Goal: Communication & Community: Answer question/provide support

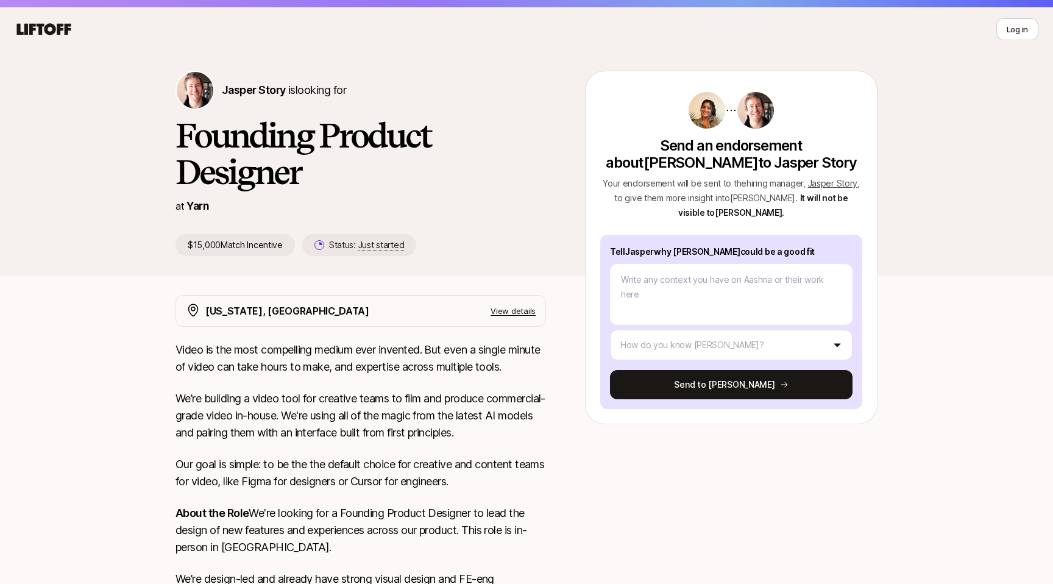
scroll to position [23, 0]
type textarea "A"
type textarea "x"
type textarea "Aa"
type textarea "x"
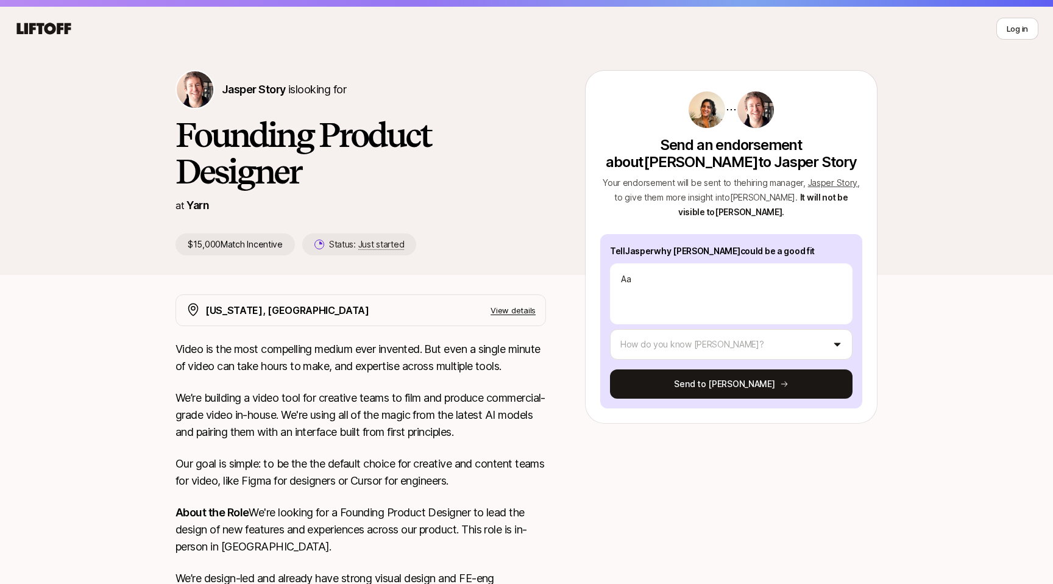
type textarea "Aas"
type textarea "x"
type textarea "Aash"
type textarea "x"
type textarea "Aashn"
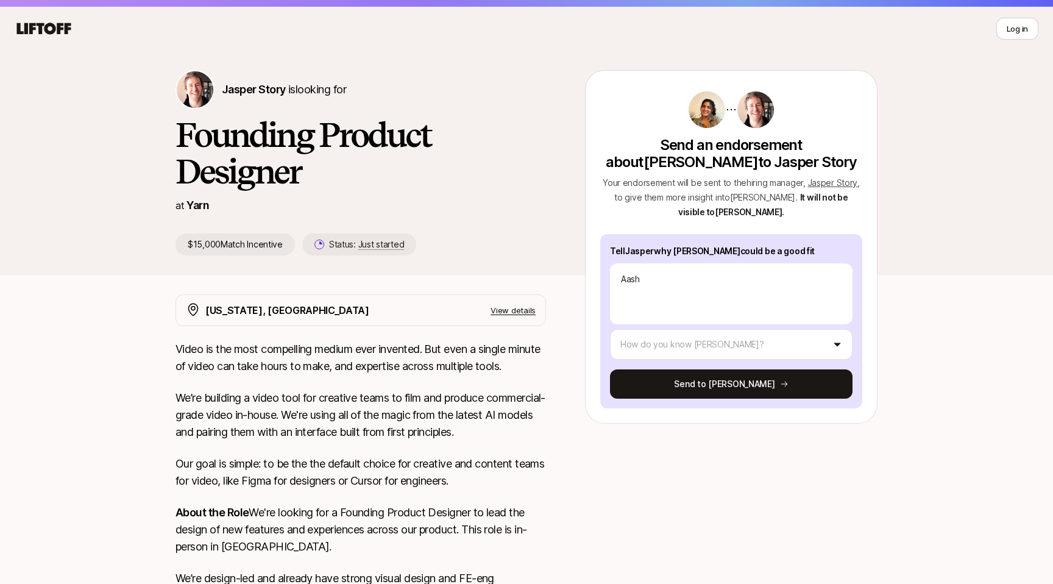
type textarea "x"
type textarea "[PERSON_NAME]"
type textarea "x"
type textarea "[PERSON_NAME]"
type textarea "x"
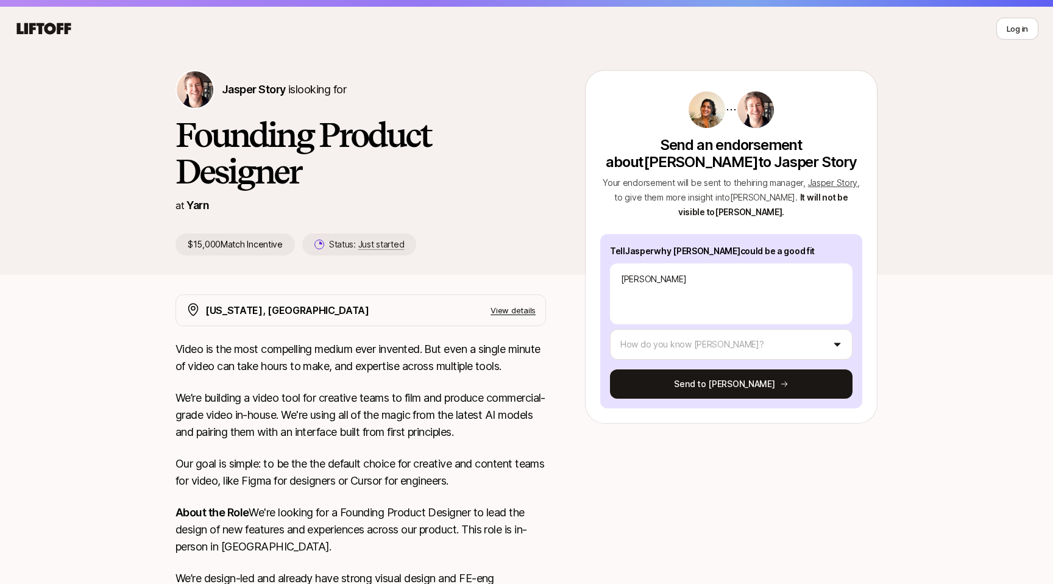
type textarea "[PERSON_NAME] a"
type textarea "x"
type textarea "[PERSON_NAME] an"
type textarea "x"
type textarea "[PERSON_NAME] and"
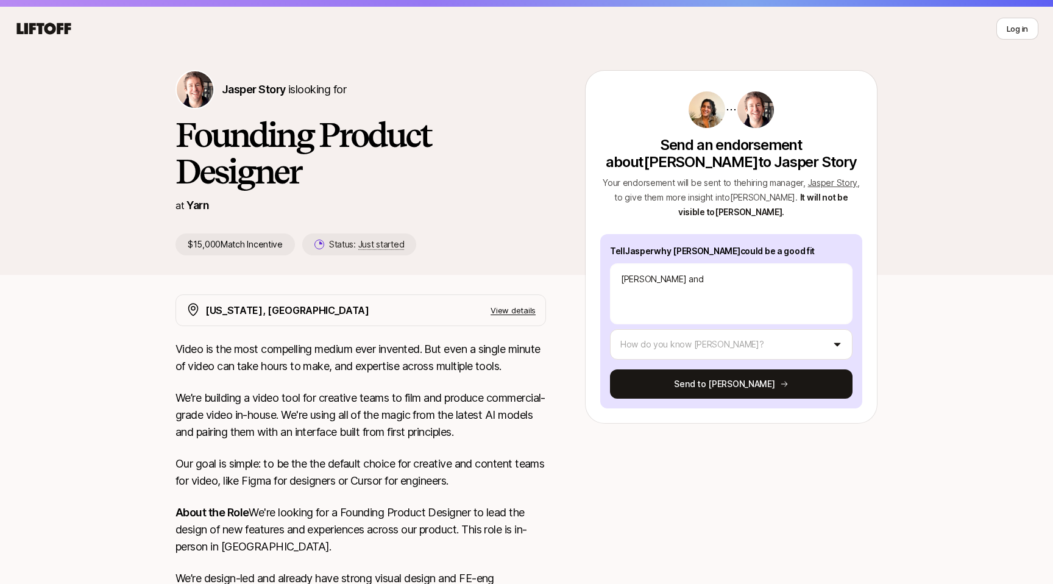
type textarea "x"
type textarea "[PERSON_NAME] and"
type textarea "x"
type textarea "[PERSON_NAME] and I"
type textarea "x"
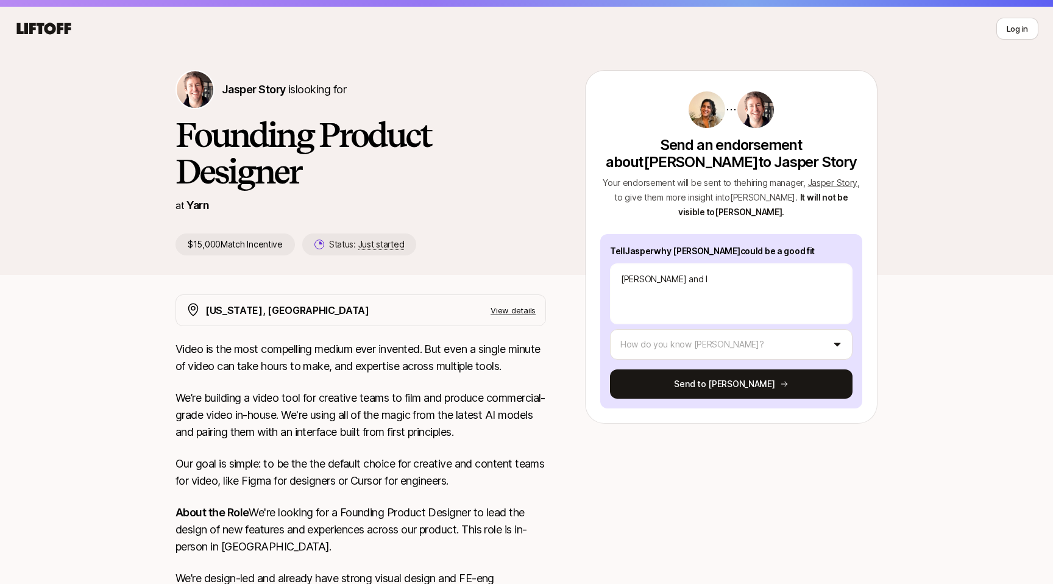
type textarea "[PERSON_NAME] and I"
type textarea "x"
type textarea "[PERSON_NAME] and I h"
type textarea "x"
type textarea "[PERSON_NAME] and I ha"
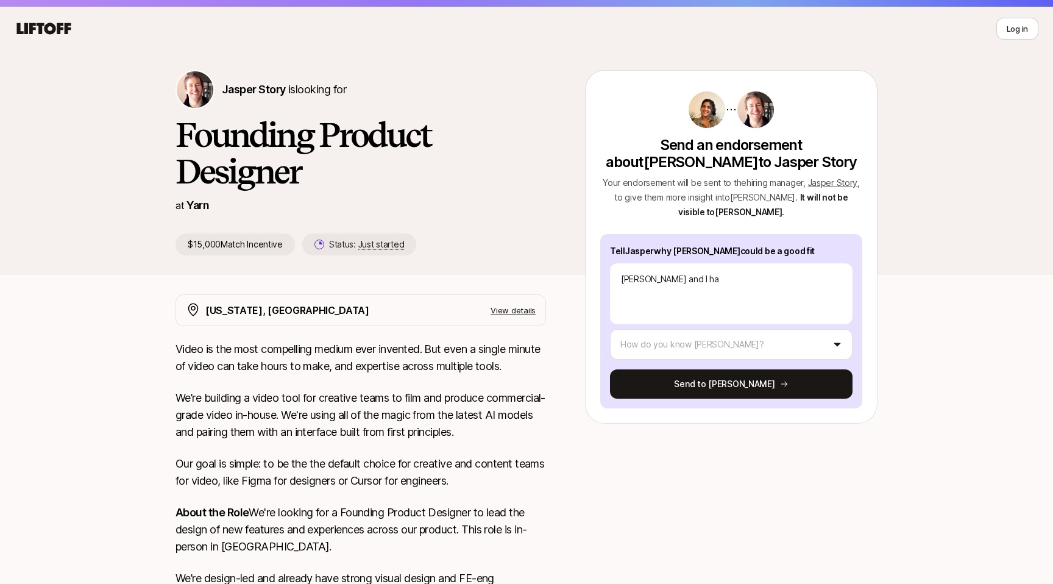
type textarea "x"
type textarea "[PERSON_NAME] and I hav"
type textarea "x"
type textarea "[PERSON_NAME] and I have"
type textarea "x"
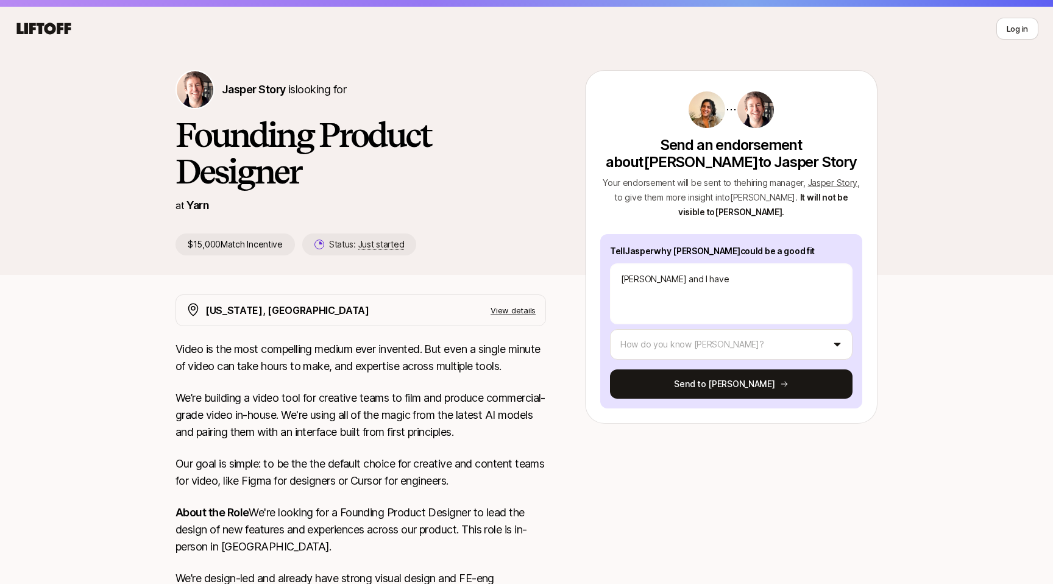
type textarea "[PERSON_NAME] and I have"
type textarea "x"
type textarea "[PERSON_NAME] and I have c"
type textarea "x"
type textarea "[PERSON_NAME] and I have co"
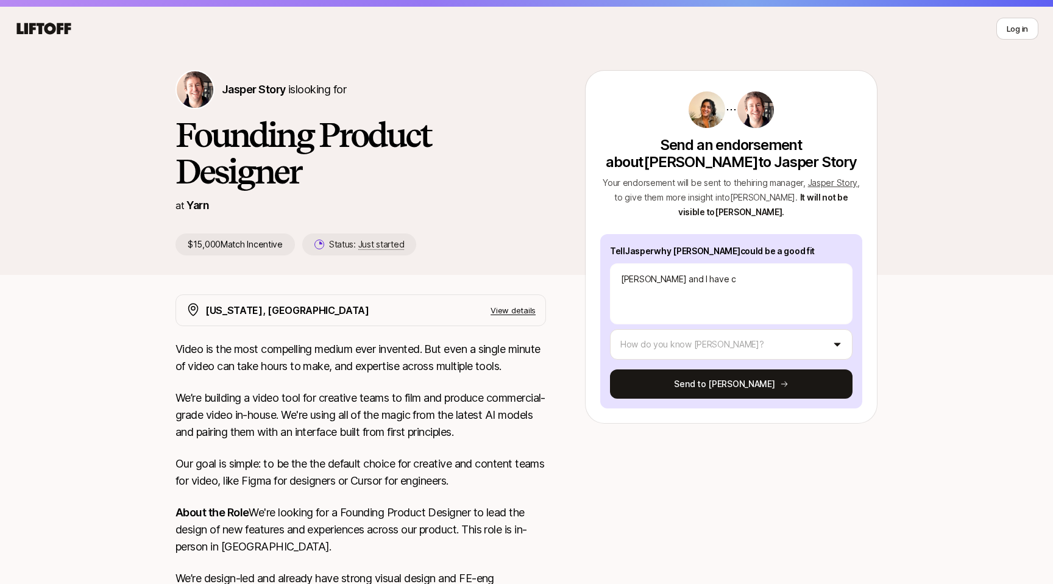
type textarea "x"
type textarea "[PERSON_NAME] and I have col"
type textarea "x"
type textarea "[PERSON_NAME] and I have coll"
type textarea "x"
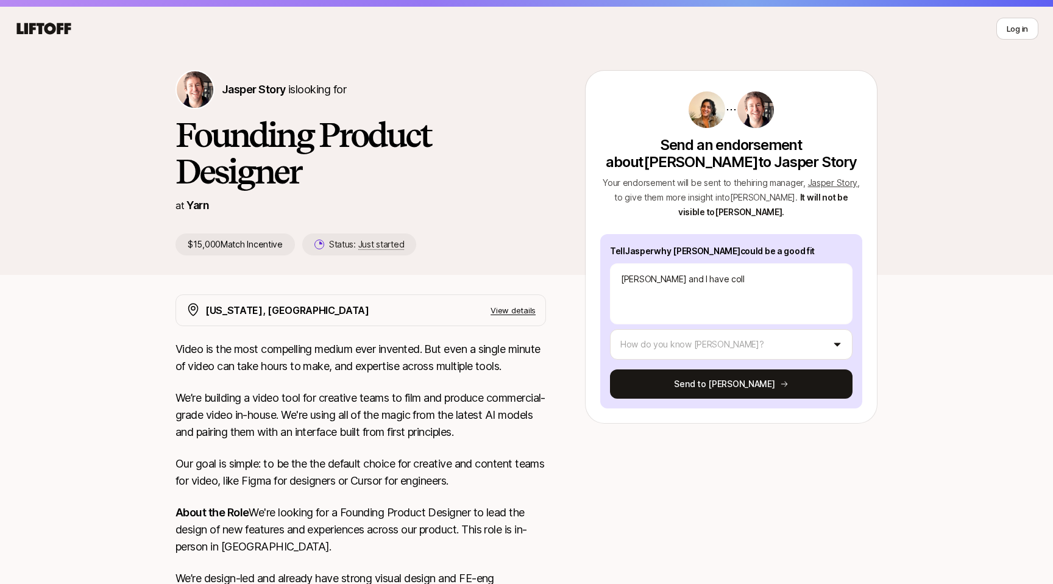
type textarea "[PERSON_NAME] and I have colla"
type textarea "x"
type textarea "[PERSON_NAME] and I have collab"
type textarea "x"
type textarea "[PERSON_NAME] and I have collabo"
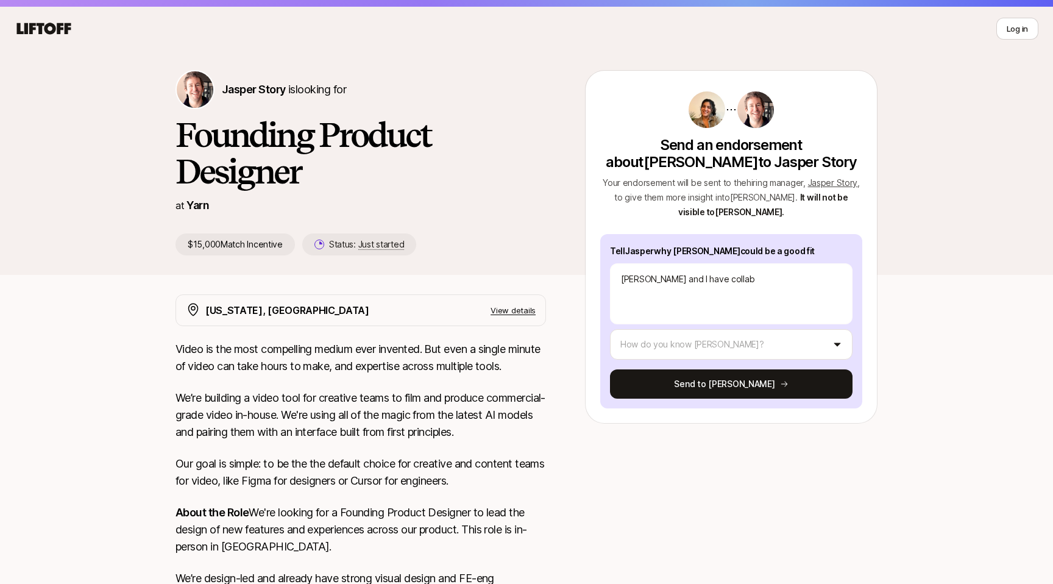
type textarea "x"
type textarea "[PERSON_NAME] and I have collabor"
type textarea "x"
type textarea "[PERSON_NAME] and I have collabora"
type textarea "x"
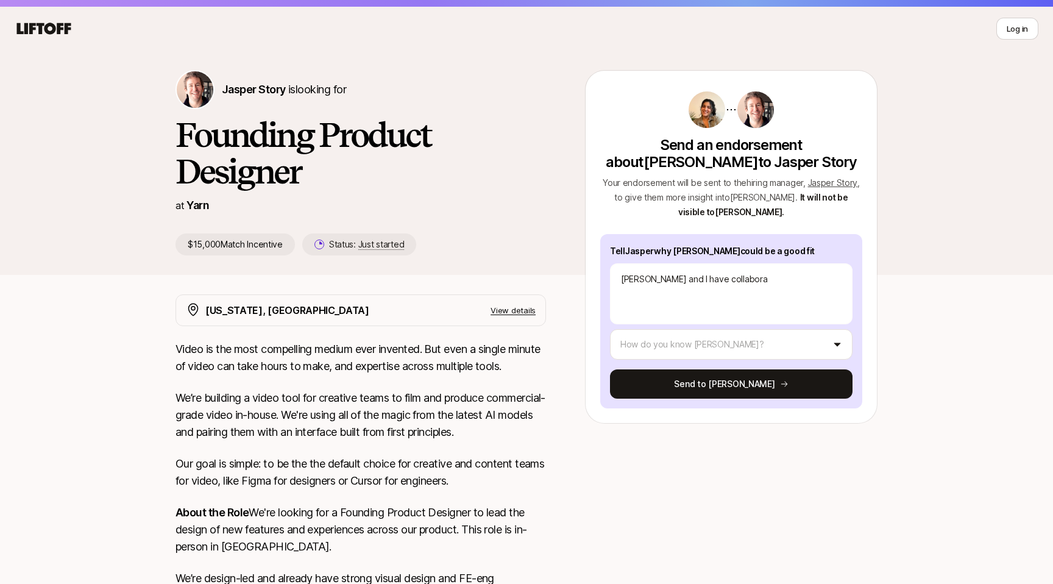
type textarea "[PERSON_NAME] and I have collaborat"
type textarea "x"
type textarea "[PERSON_NAME] and I have collaborate"
type textarea "x"
type textarea "[PERSON_NAME] and I have collaborated"
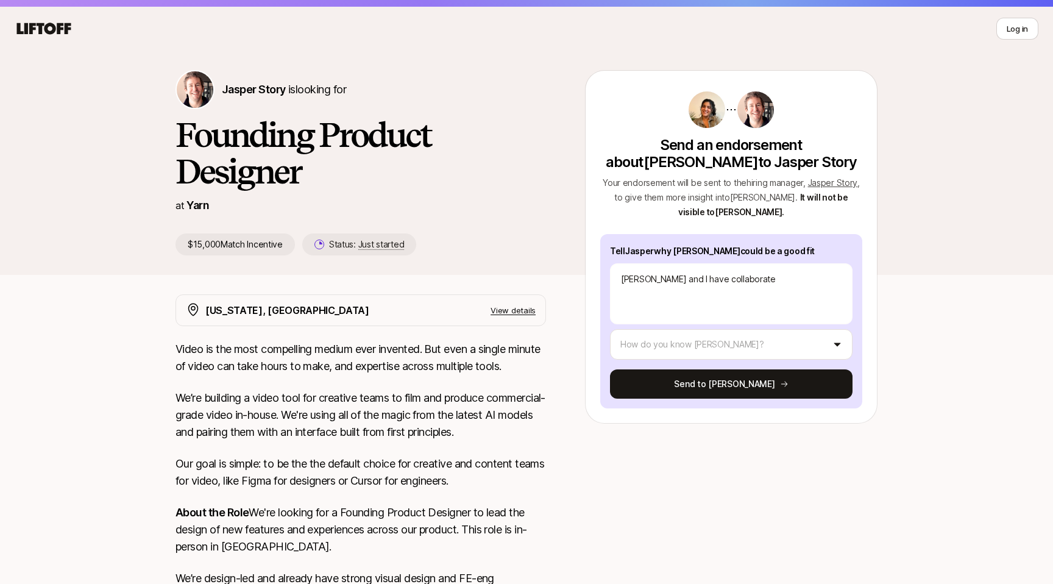
type textarea "x"
type textarea "[PERSON_NAME] and I have collaborated"
type textarea "x"
type textarea "[PERSON_NAME] and I have collaborated a"
type textarea "x"
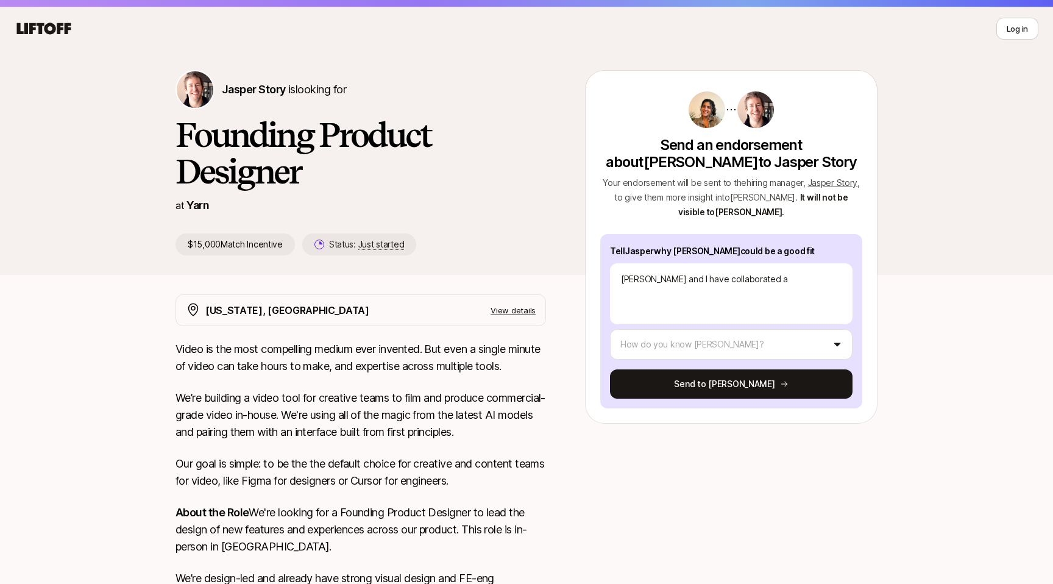
type textarea "[PERSON_NAME] and I have collaborated ac"
type textarea "x"
type textarea "[PERSON_NAME] and I have collaborated acr"
type textarea "x"
type textarea "[PERSON_NAME] and I have collaborated acro"
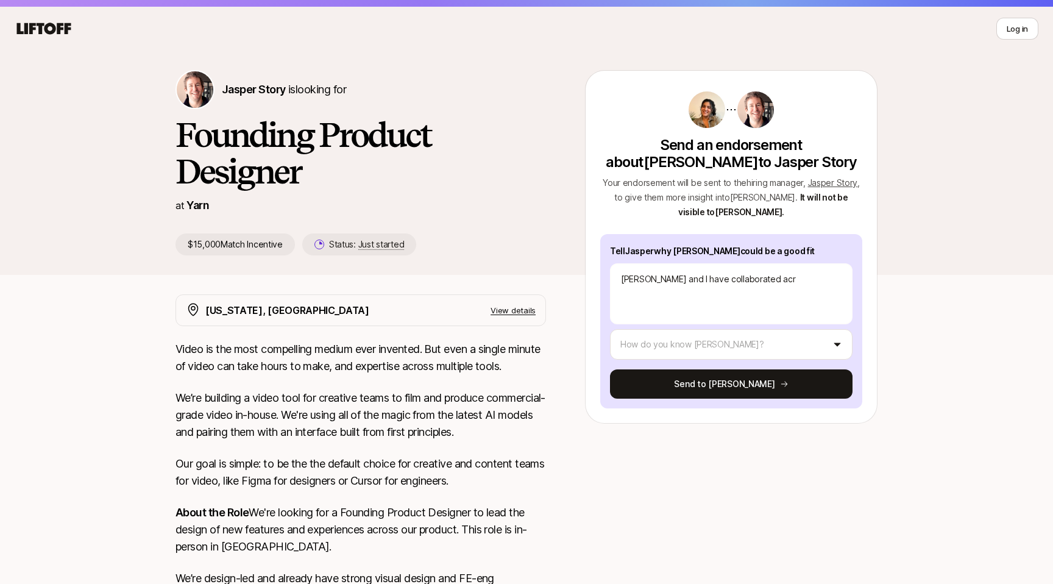
type textarea "x"
type textarea "[PERSON_NAME] and I have collaborated acros"
type textarea "x"
type textarea "[PERSON_NAME] and I have collaborated across"
type textarea "x"
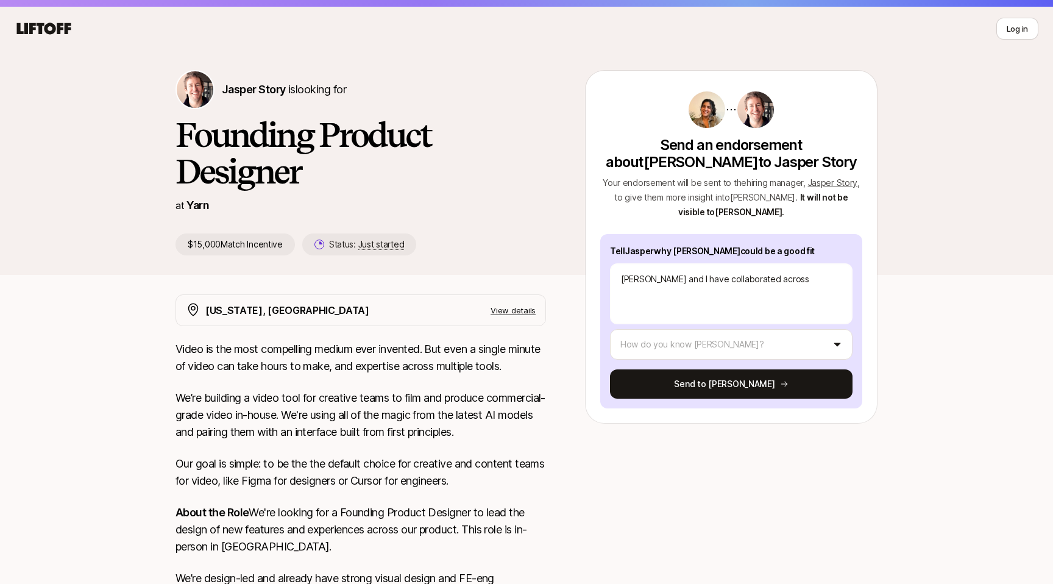
type textarea "[PERSON_NAME] and I have collaborated across"
type textarea "x"
type textarea "[PERSON_NAME] and I have collaborated across m"
type textarea "x"
type textarea "[PERSON_NAME] and I have collaborated across mu"
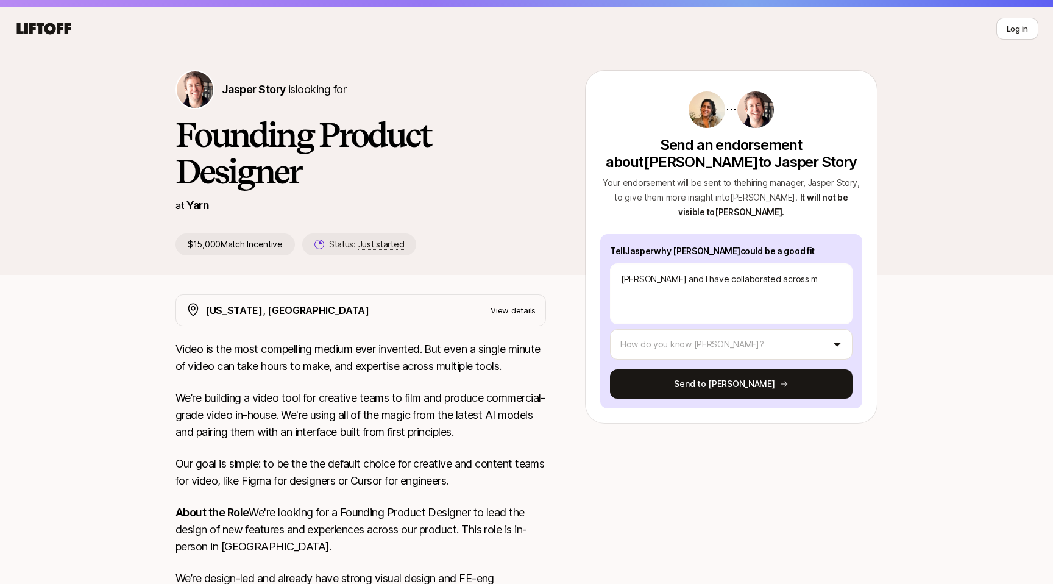
type textarea "x"
type textarea "[PERSON_NAME] and I have collaborated across mul"
type textarea "x"
type textarea "[PERSON_NAME] and I have collaborated across mult"
type textarea "x"
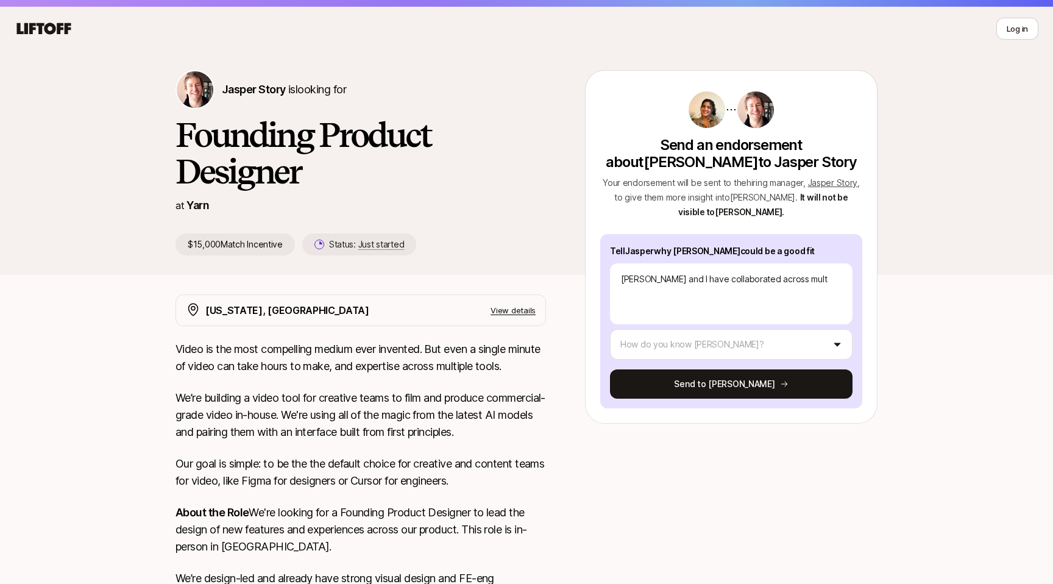
type textarea "[PERSON_NAME] and I have collaborated across multi"
type textarea "x"
type textarea "[PERSON_NAME] and I have collaborated across multip"
type textarea "x"
type textarea "[PERSON_NAME] and I have collaborated across multipl"
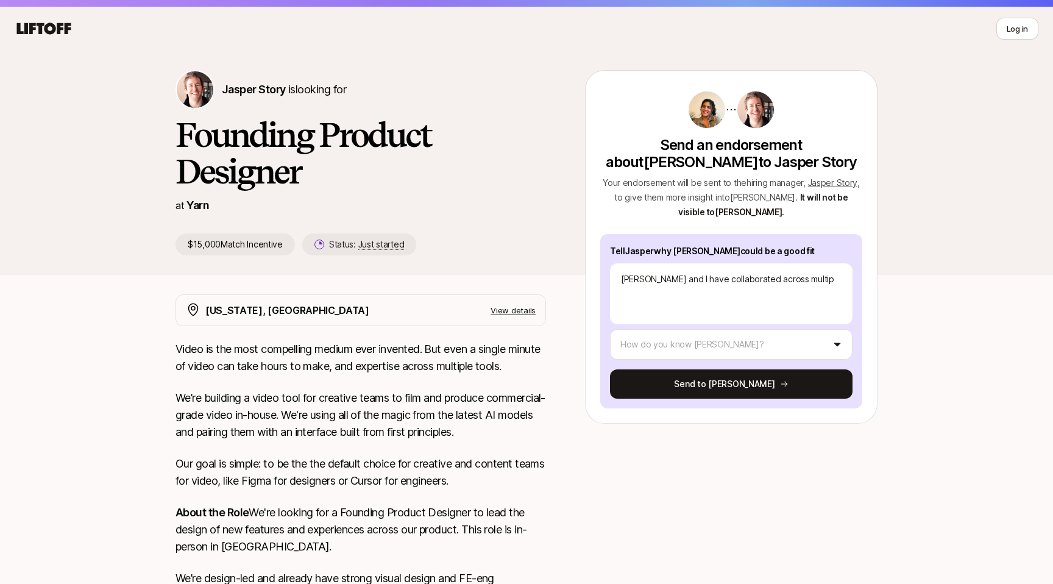
type textarea "x"
type textarea "[PERSON_NAME] and I have collaborated across multiple"
type textarea "x"
type textarea "[PERSON_NAME] and I have collaborated across multiple"
type textarea "x"
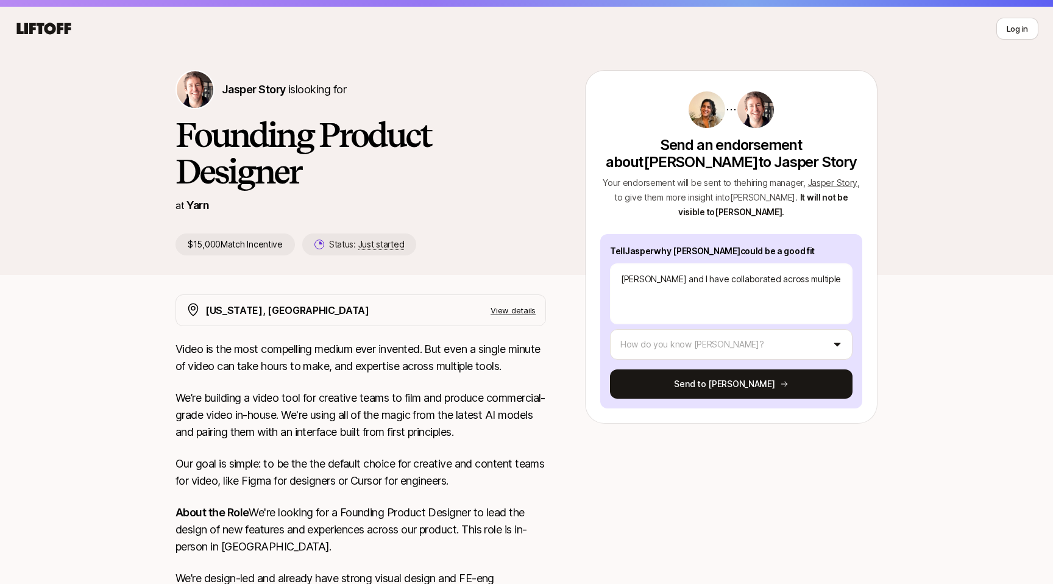
type textarea "[PERSON_NAME] and I have collaborated across multiple p"
type textarea "x"
type textarea "[PERSON_NAME] and I have collaborated across multiple pr"
type textarea "x"
type textarea "[PERSON_NAME] and I have collaborated across multiple pro"
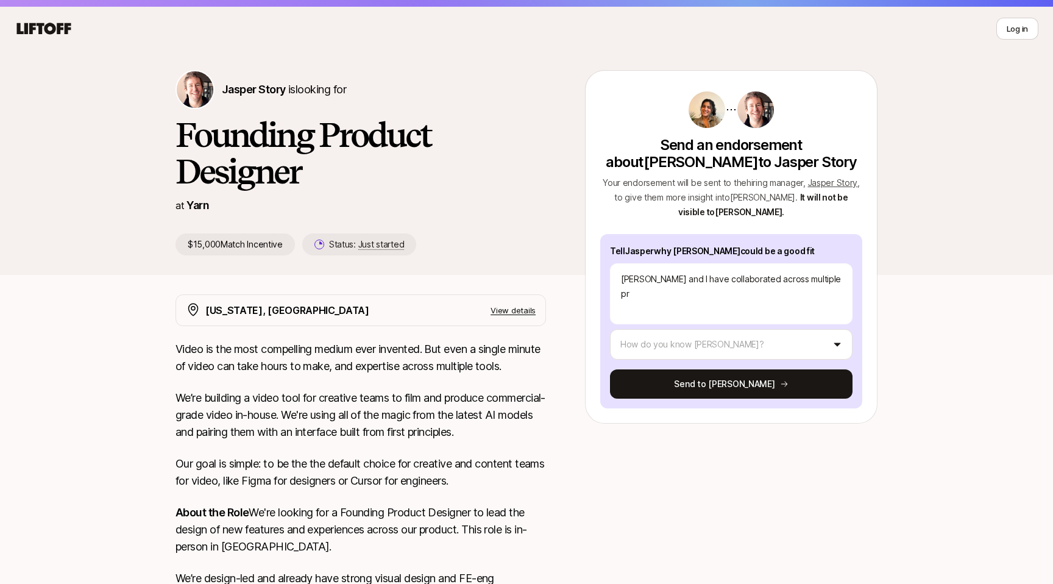
type textarea "x"
type textarea "[PERSON_NAME] and I have collaborated across multiple proj"
type textarea "x"
type textarea "[PERSON_NAME] and I have collaborated across multiple proje"
type textarea "x"
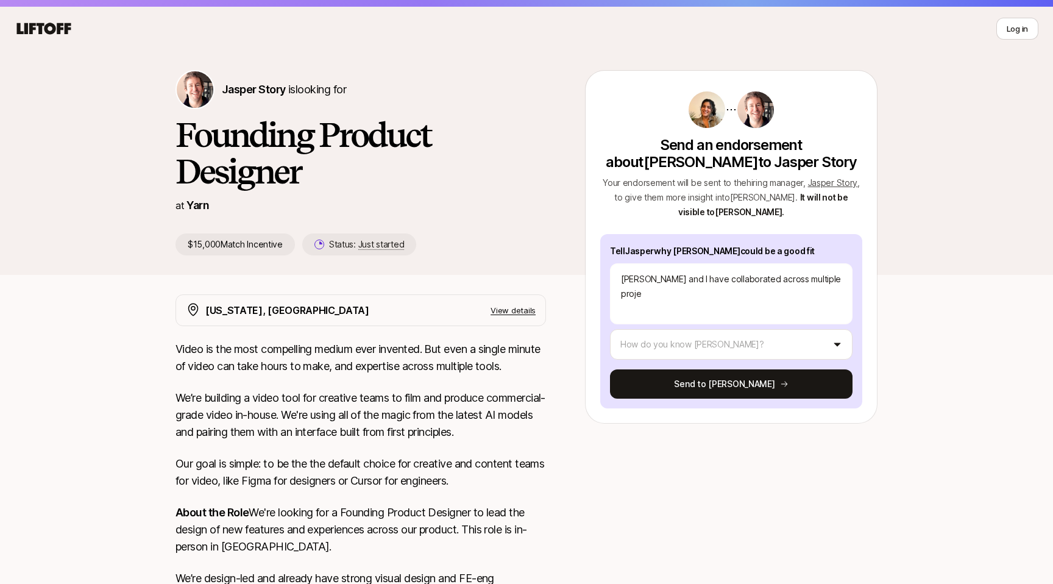
type textarea "[PERSON_NAME] and I have collaborated across multiple projec"
type textarea "x"
type textarea "[PERSON_NAME] and I have collaborated across multiple project"
type textarea "x"
type textarea "[PERSON_NAME] and I have collaborated across multiple projects"
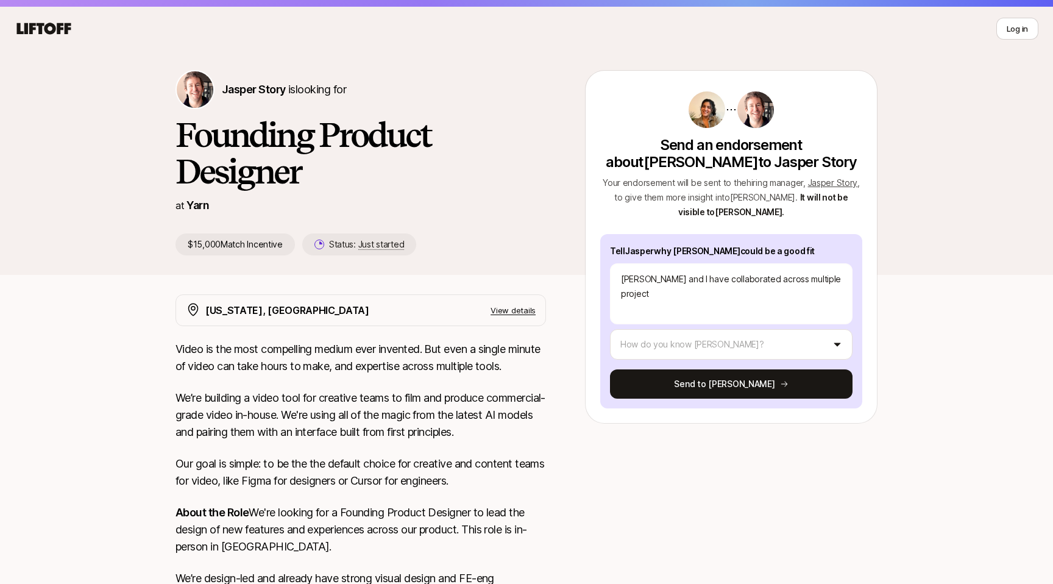
type textarea "x"
type textarea "[PERSON_NAME] and I have collaborated across multiple projects"
type textarea "x"
type textarea "[PERSON_NAME] and I have collaborated across multiple projects a"
type textarea "x"
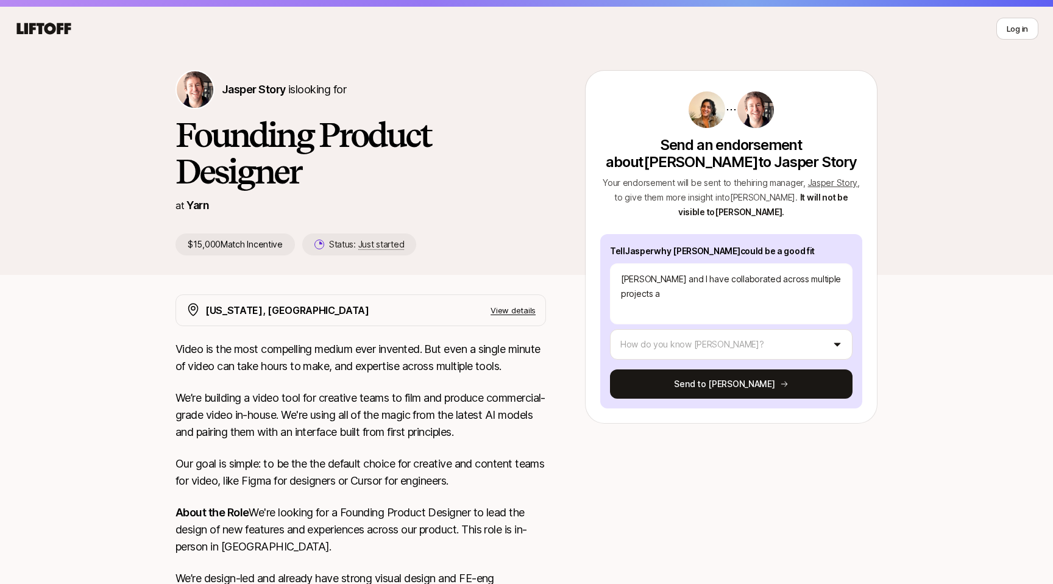
type textarea "[PERSON_NAME] and I have collaborated across multiple projects an"
type textarea "x"
type textarea "[PERSON_NAME] and I have collaborated across multiple projects and"
type textarea "x"
type textarea "[PERSON_NAME] and I have collaborated across multiple projects and"
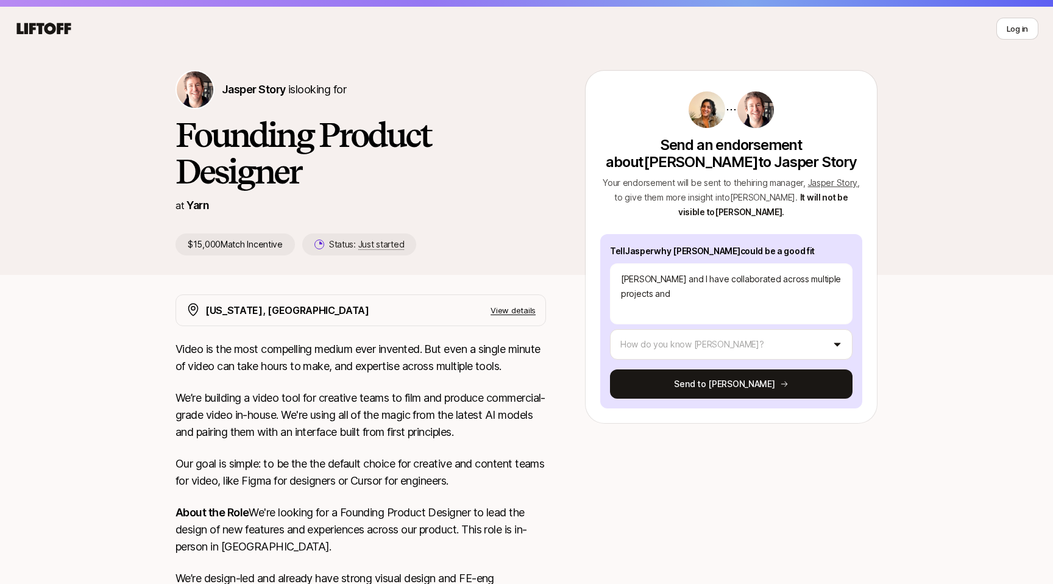
type textarea "x"
type textarea "[PERSON_NAME] and I have collaborated across multiple projects and w"
type textarea "x"
type textarea "[PERSON_NAME] and I have collaborated across multiple projects and wh"
type textarea "x"
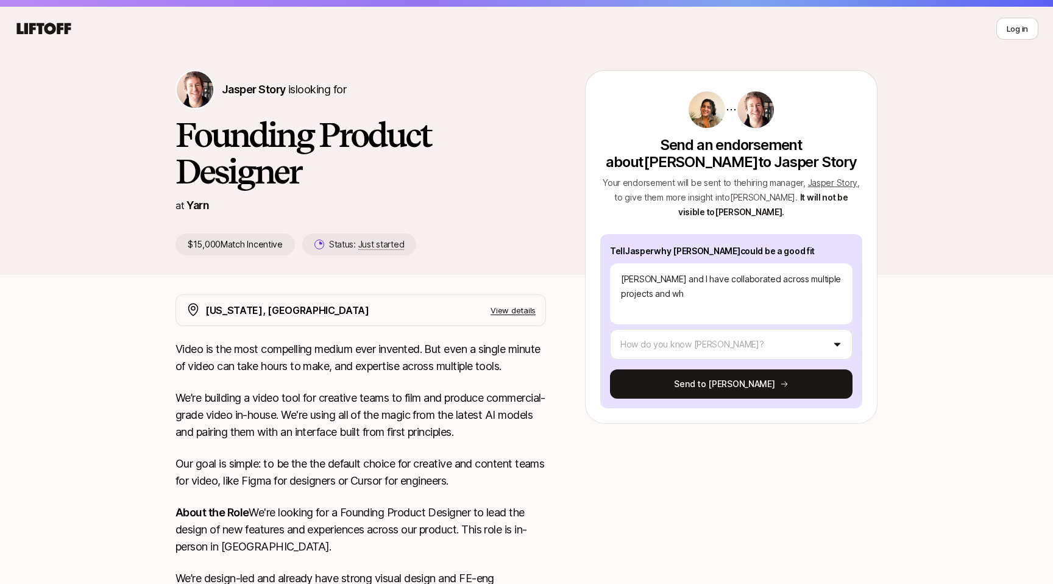
type textarea "[PERSON_NAME] and I have collaborated across multiple projects and wha"
type textarea "x"
type textarea "[PERSON_NAME] and I have collaborated across multiple projects and what"
type textarea "x"
type textarea "[PERSON_NAME] and I have collaborated across multiple projects and what"
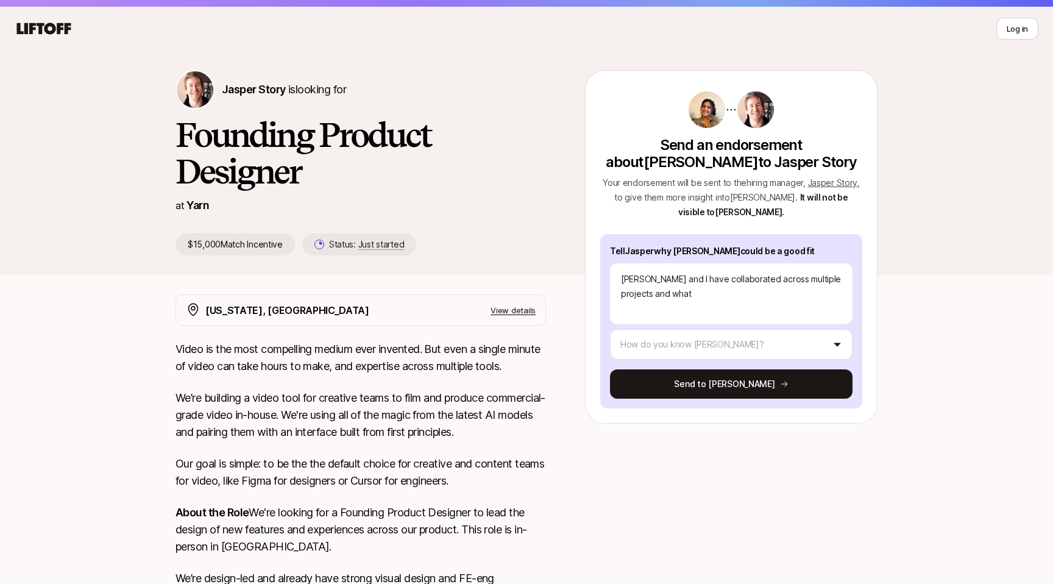
type textarea "x"
type textarea "[PERSON_NAME] and I have collaborated across multiple projects and what I"
type textarea "x"
type textarea "[PERSON_NAME] and I have collaborated across multiple projects and what I"
type textarea "x"
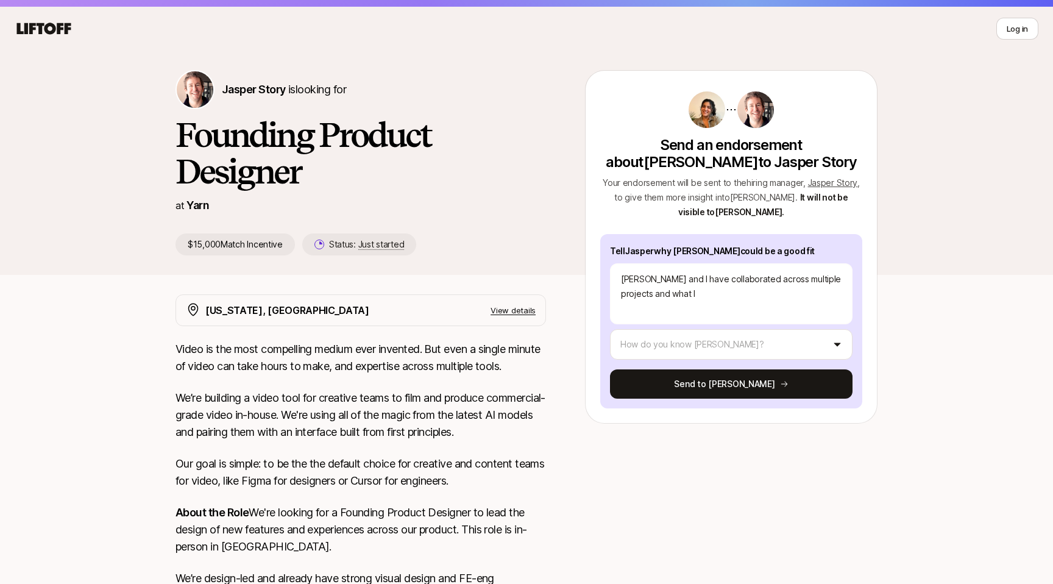
type textarea "[PERSON_NAME] and I have collaborated across multiple projects and what I a"
type textarea "x"
type textarea "[PERSON_NAME] and I have collaborated across multiple projects and what I ad"
type textarea "x"
type textarea "[PERSON_NAME] and I have collaborated across multiple projects and what I adm"
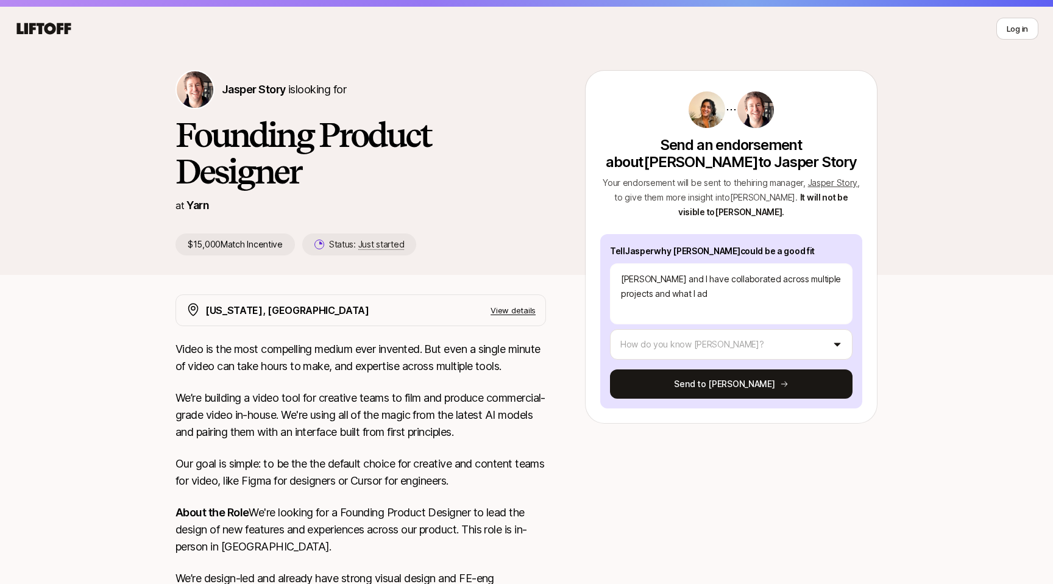
type textarea "x"
type textarea "[PERSON_NAME] and I have collaborated across multiple projects and what I admi"
type textarea "x"
type textarea "[PERSON_NAME] and I have collaborated across multiple projects and what I [PERS…"
type textarea "x"
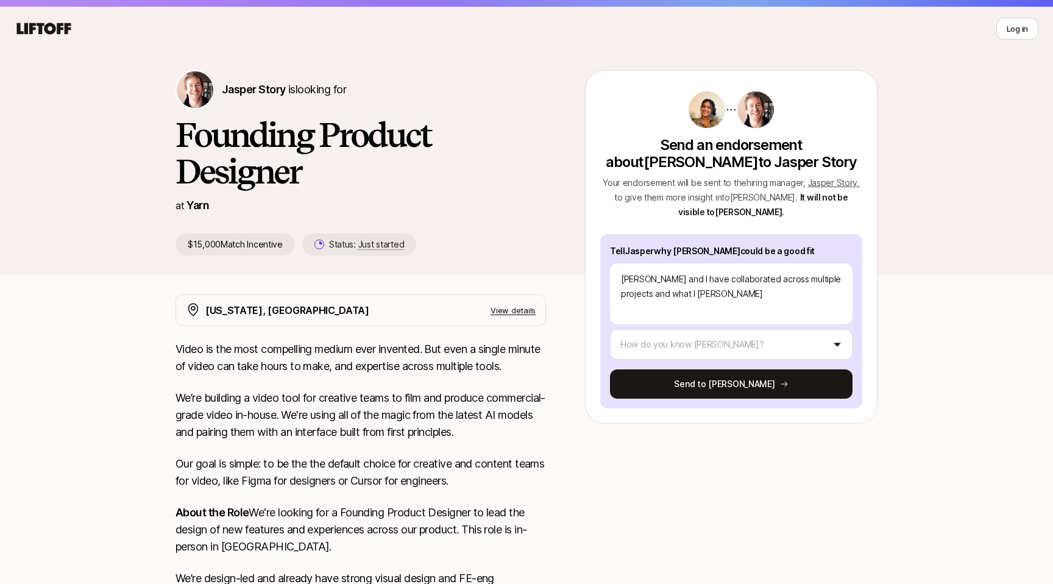
type textarea "[PERSON_NAME] and I have collaborated across multiple projects and what I admire"
type textarea "x"
type textarea "[PERSON_NAME] and I have collaborated across multiple projects and what I admire"
type textarea "x"
type textarea "[PERSON_NAME] and I have collaborated across multiple projects and what I admir…"
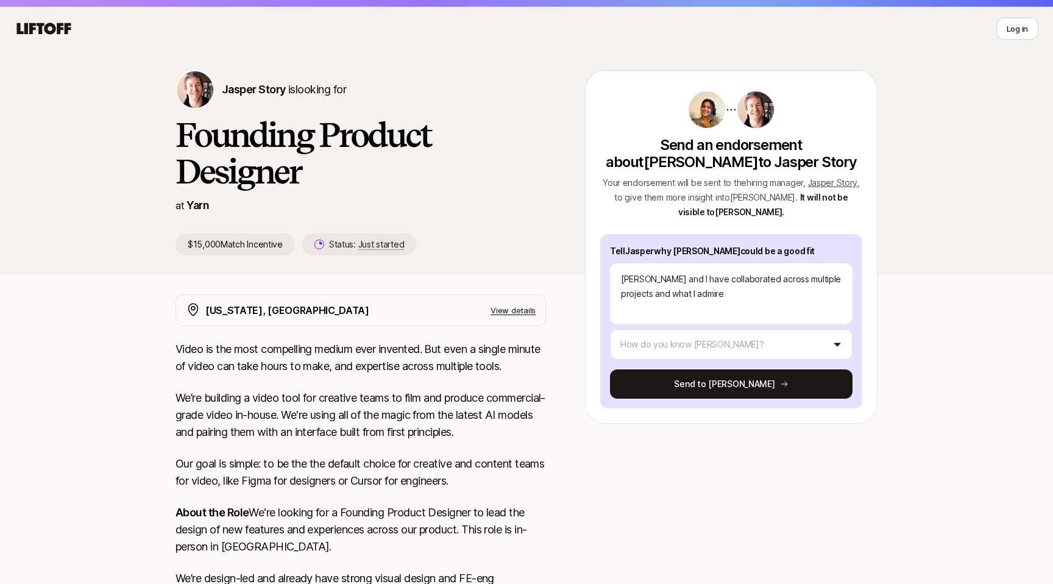
type textarea "x"
type textarea "[PERSON_NAME] and I have collaborated across multiple projects and what I admir…"
type textarea "x"
type textarea "[PERSON_NAME] and I have collaborated across multiple projects and what I admir…"
type textarea "x"
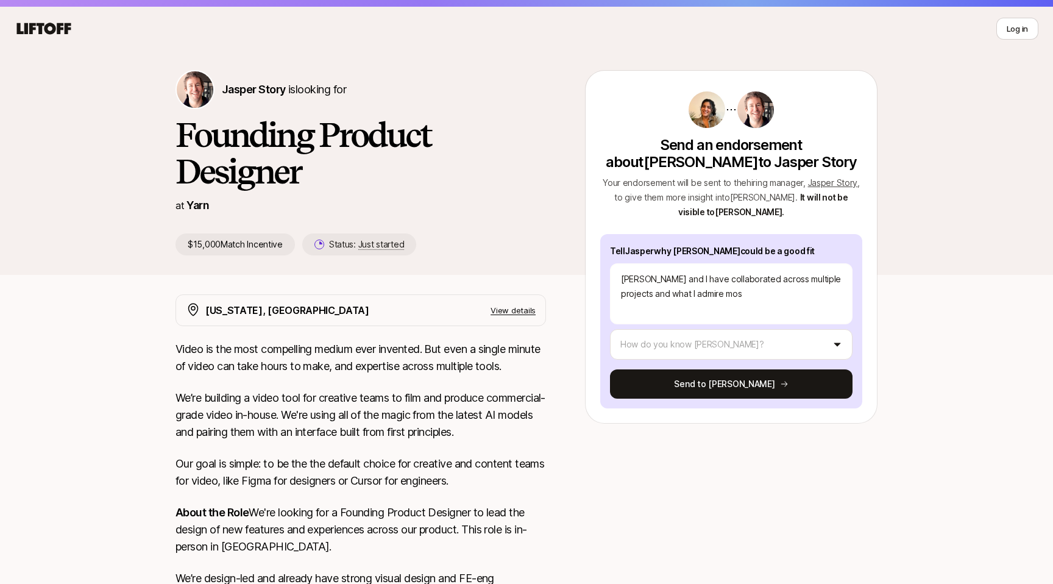
type textarea "[PERSON_NAME] and I have collaborated across multiple projects and what I admir…"
type textarea "x"
type textarea "[PERSON_NAME] and I have collaborated across multiple projects and what I admir…"
type textarea "x"
type textarea "[PERSON_NAME] and I have collaborated across multiple projects and what I admir…"
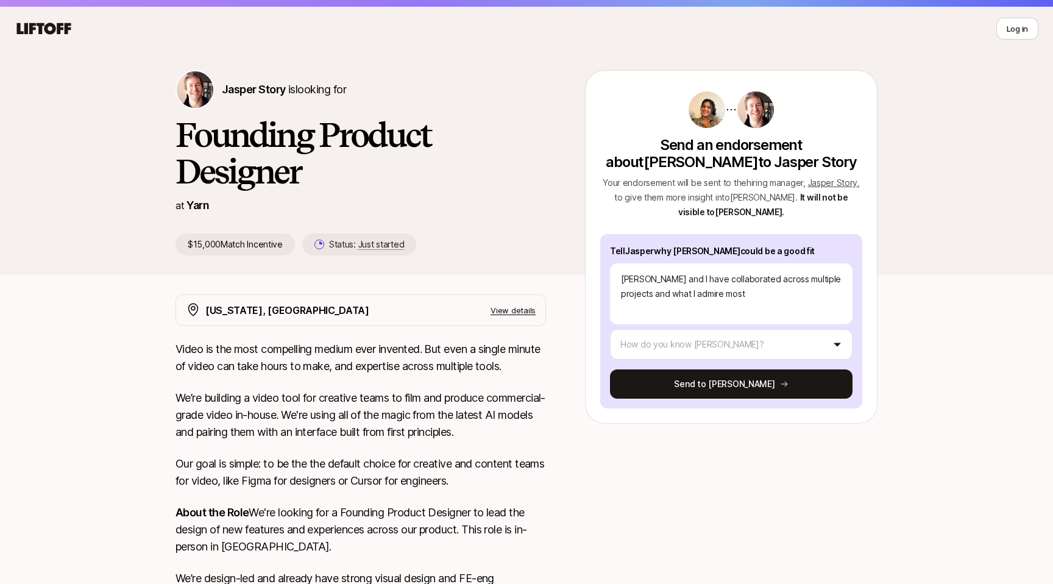
type textarea "x"
type textarea "[PERSON_NAME] and I have collaborated across multiple projects and what I admir…"
type textarea "x"
type textarea "[PERSON_NAME] and I have collaborated across multiple projects and what I admir…"
type textarea "x"
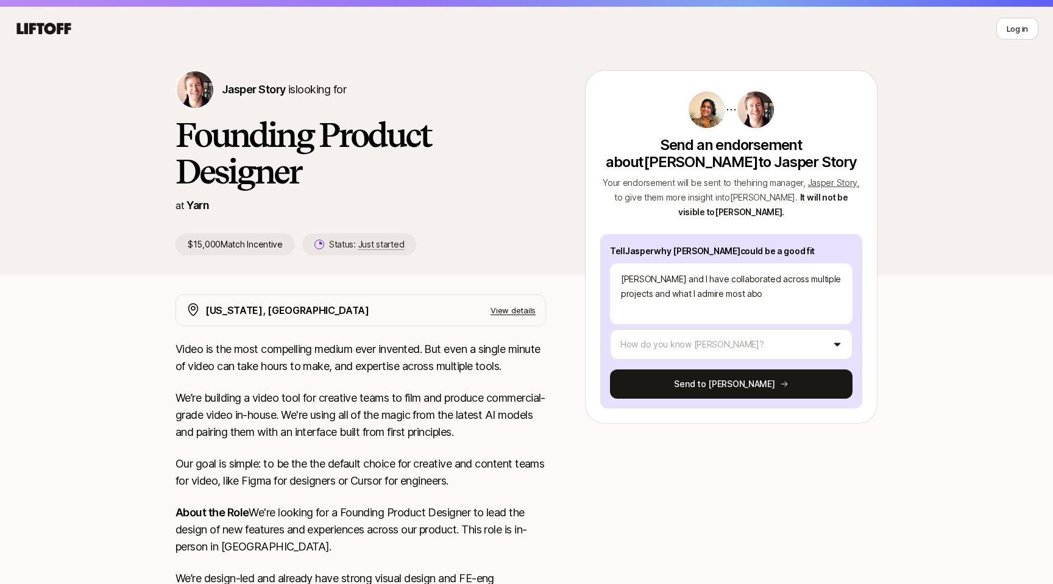
type textarea "[PERSON_NAME] and I have collaborated across multiple projects and what I admir…"
type textarea "x"
type textarea "[PERSON_NAME] and I have collaborated across multiple projects and what I admir…"
type textarea "x"
type textarea "[PERSON_NAME] and I have collaborated across multiple projects and what I admir…"
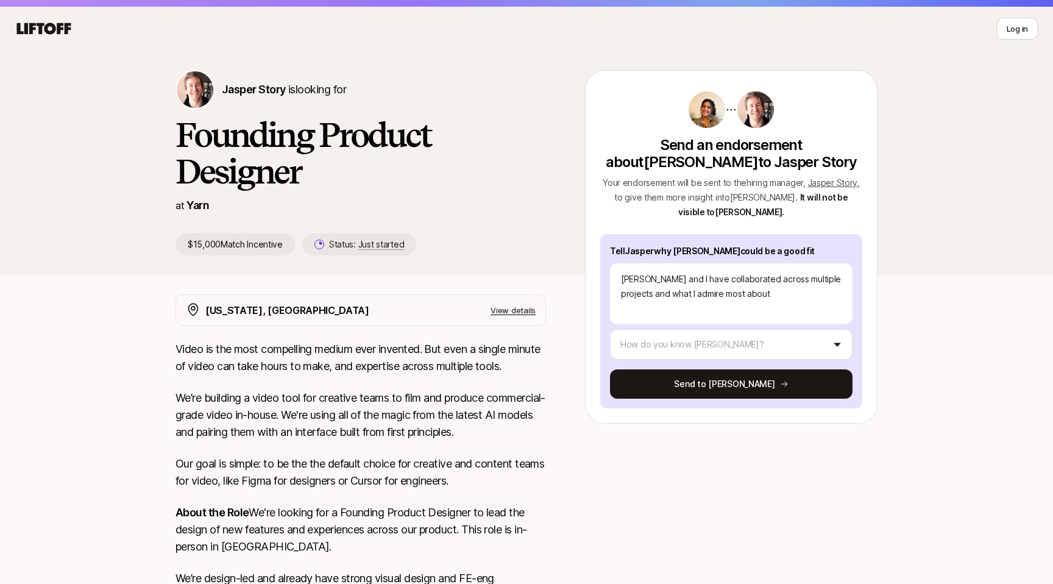
type textarea "x"
type textarea "[PERSON_NAME] and I have collaborated across multiple projects and what I admir…"
type textarea "x"
type textarea "[PERSON_NAME] and I have collaborated across multiple projects and what I admir…"
type textarea "x"
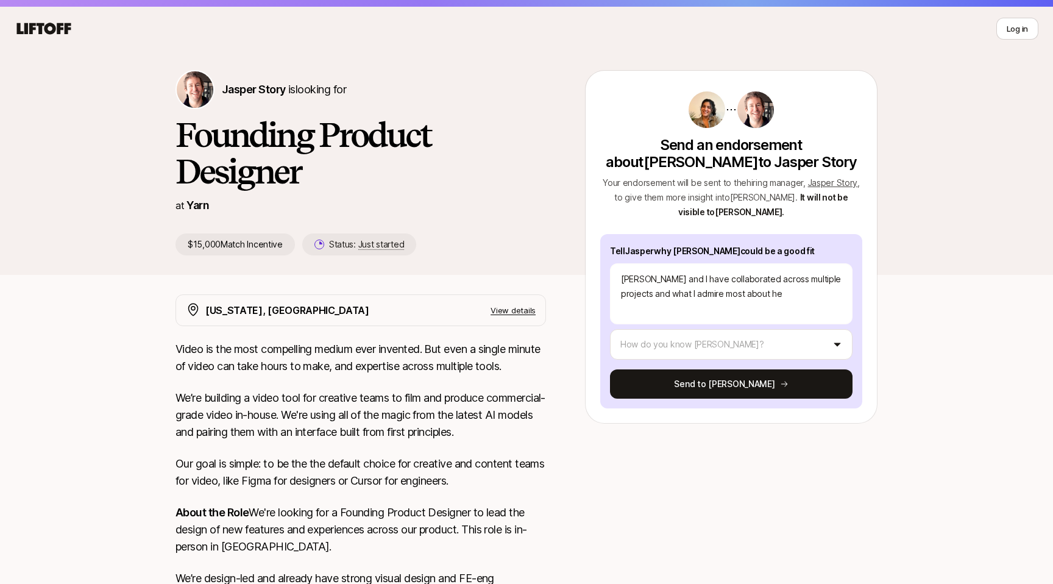
type textarea "[PERSON_NAME] and I have collaborated across multiple projects and what I admir…"
type textarea "x"
type textarea "[PERSON_NAME] and I have collaborated across multiple projects and what I admir…"
type textarea "x"
type textarea "[PERSON_NAME] and I have collaborated across multiple projects and what I admir…"
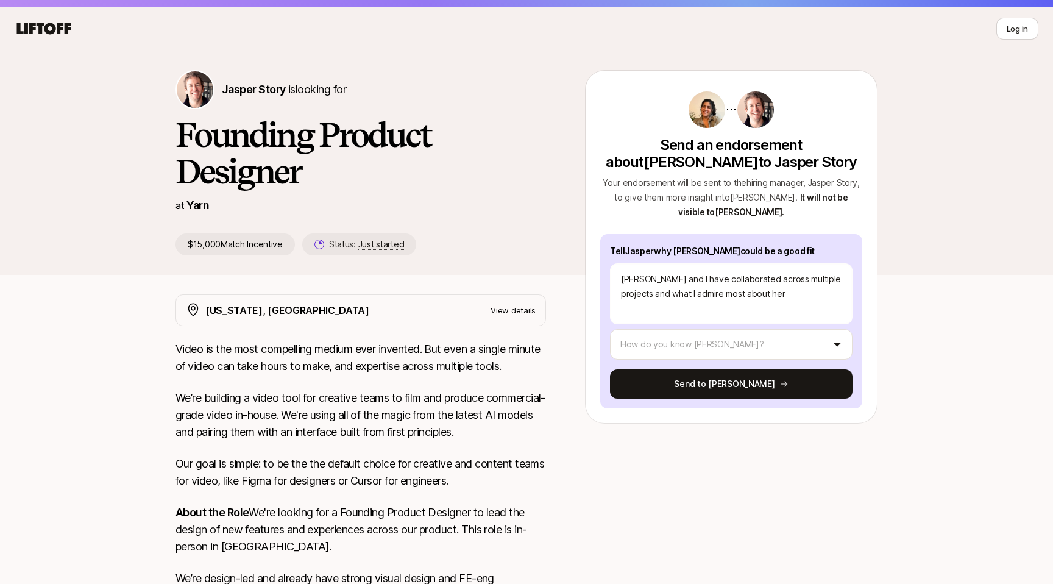
type textarea "x"
type textarea "[PERSON_NAME] and I have collaborated across multiple projects and what I admir…"
type textarea "x"
type textarea "[PERSON_NAME] and I have collaborated across multiple projects and what I admir…"
type textarea "x"
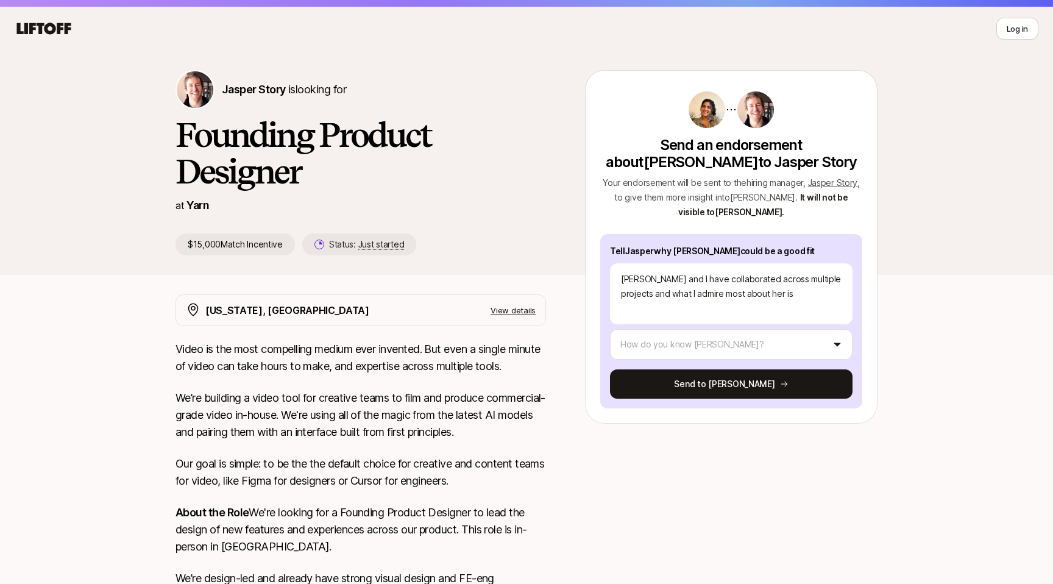
type textarea "[PERSON_NAME] and I have collaborated across multiple projects and what I admir…"
type textarea "x"
type textarea "[PERSON_NAME] and I have collaborated across multiple projects and what I admir…"
type textarea "x"
type textarea "[PERSON_NAME] and I have collaborated across multiple projects and what I admir…"
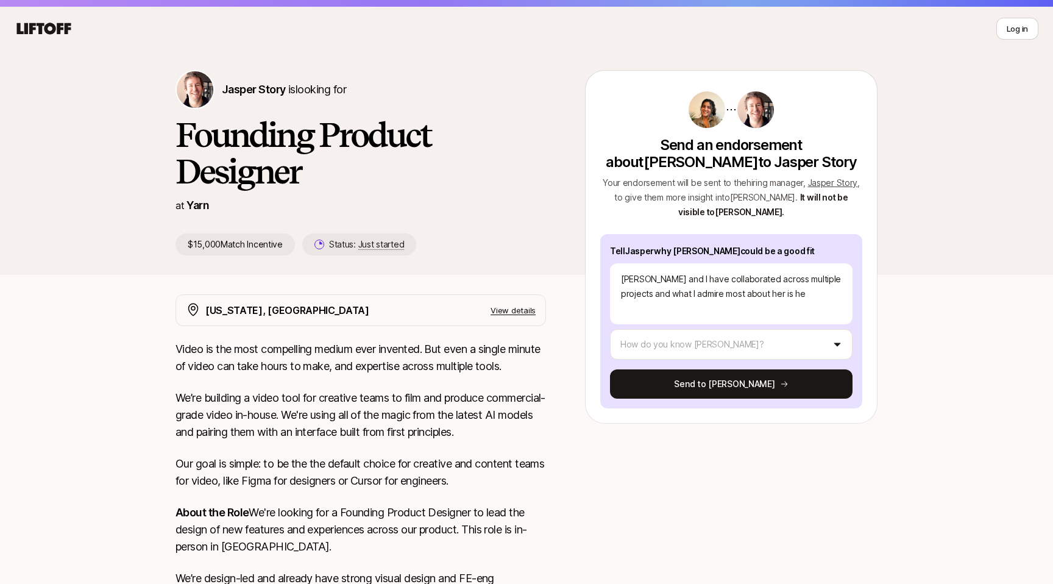
type textarea "x"
type textarea "[PERSON_NAME] and I have collaborated across multiple projects and what I admir…"
type textarea "x"
type textarea "[PERSON_NAME] and I have collaborated across multiple projects and what I admir…"
type textarea "x"
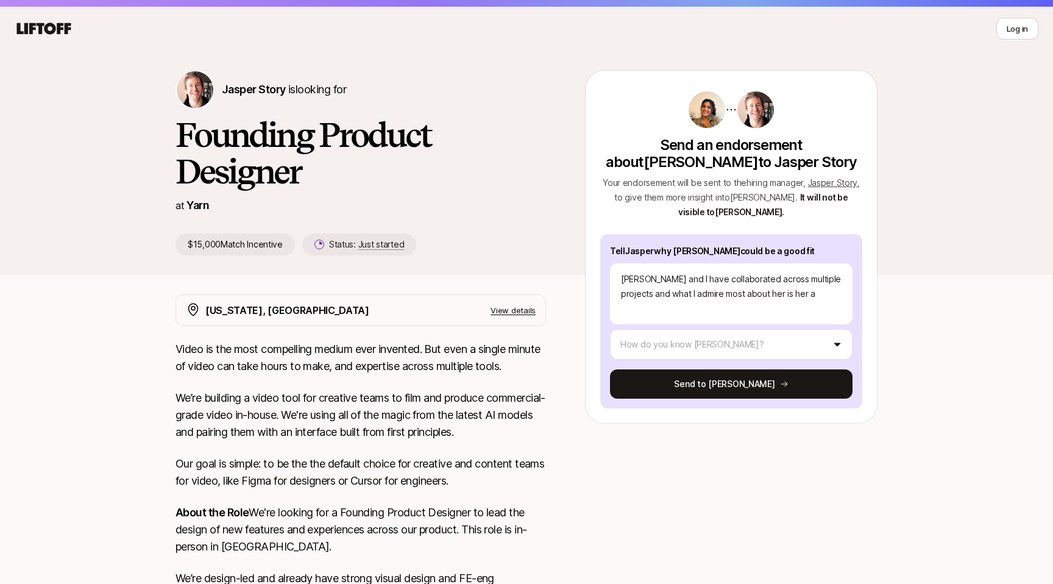
type textarea "[PERSON_NAME] and I have collaborated across multiple projects and what I admir…"
type textarea "x"
type textarea "[PERSON_NAME] and I have collaborated across multiple projects and what I admir…"
type textarea "x"
type textarea "[PERSON_NAME] and I have collaborated across multiple projects and what I admir…"
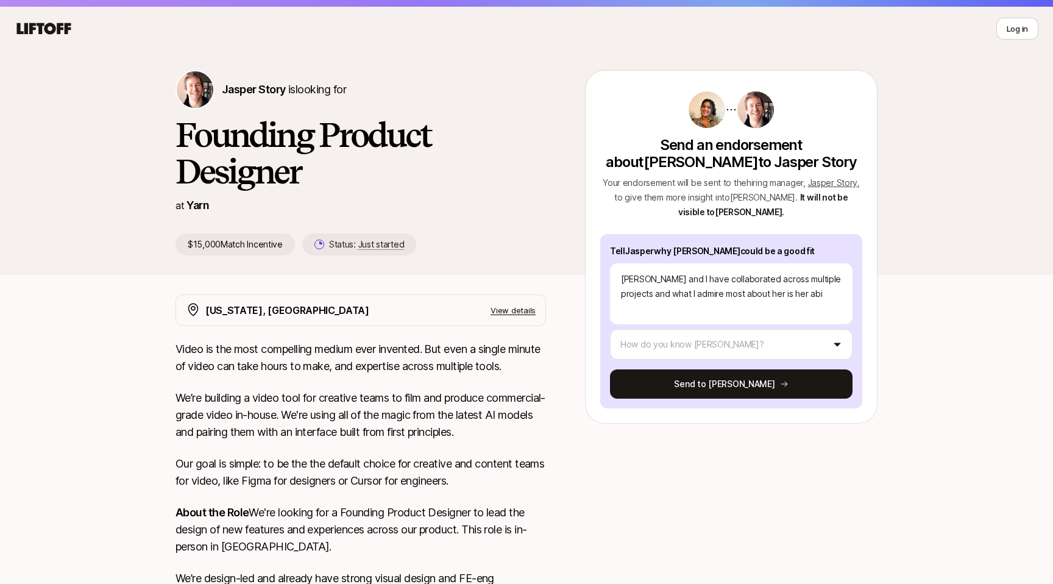
type textarea "x"
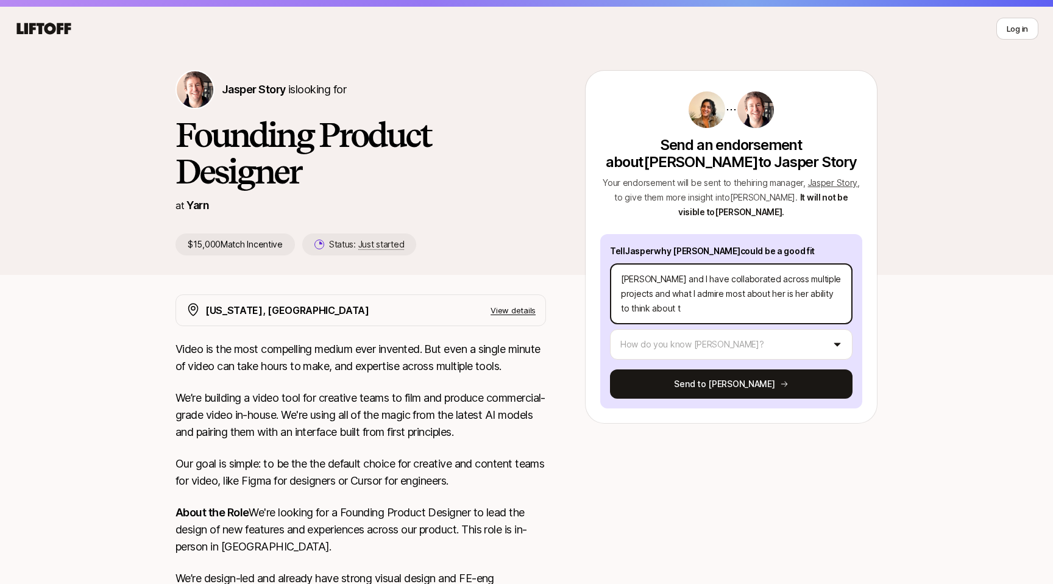
click at [759, 295] on textarea "[PERSON_NAME] and I have collaborated across multiple projects and what I admir…" at bounding box center [731, 293] width 243 height 61
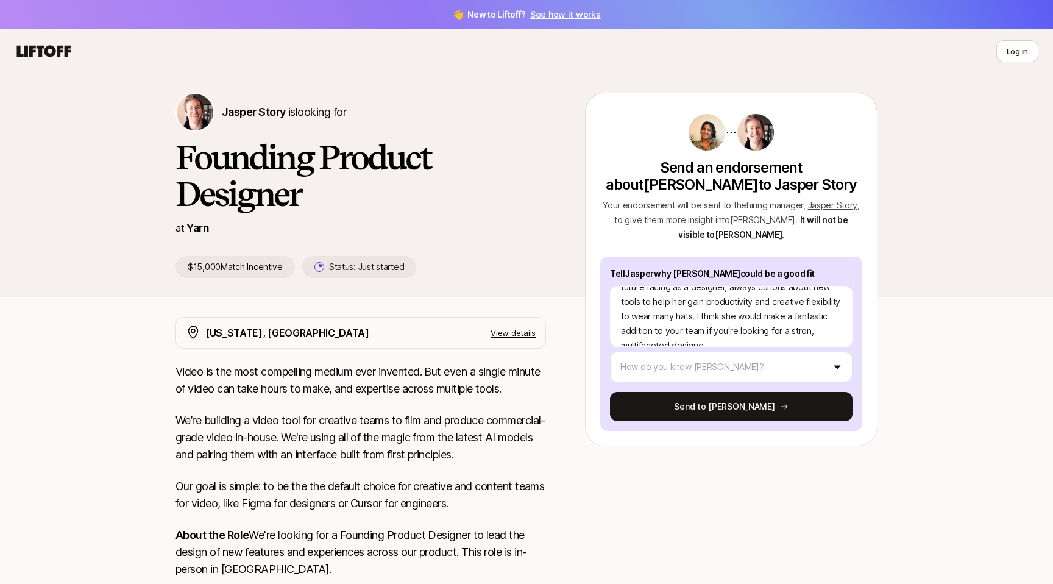
scroll to position [102, 0]
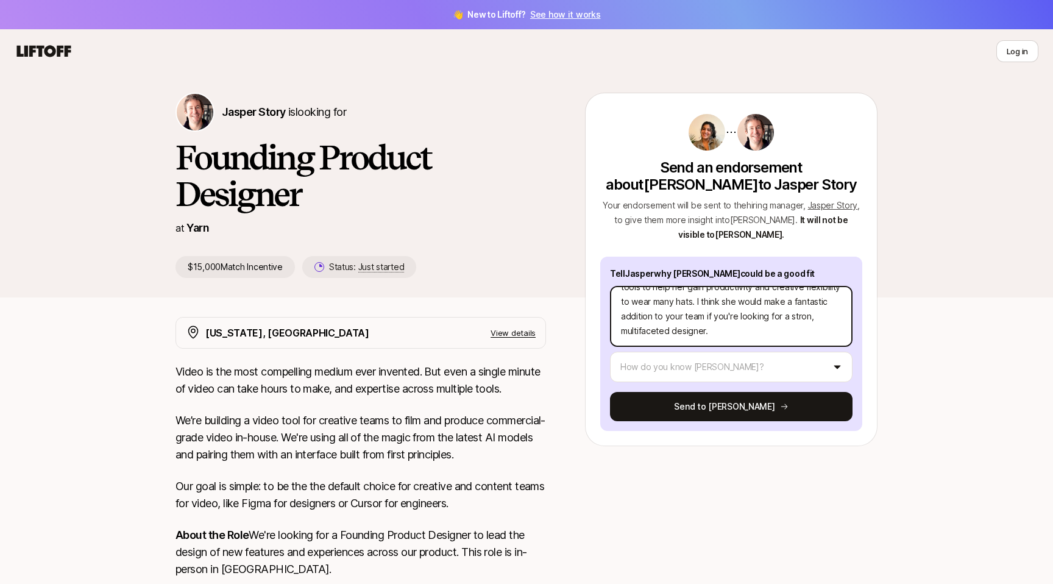
click at [762, 316] on textarea "[PERSON_NAME] and I have collaborated across multiple projects and what I admir…" at bounding box center [731, 316] width 243 height 61
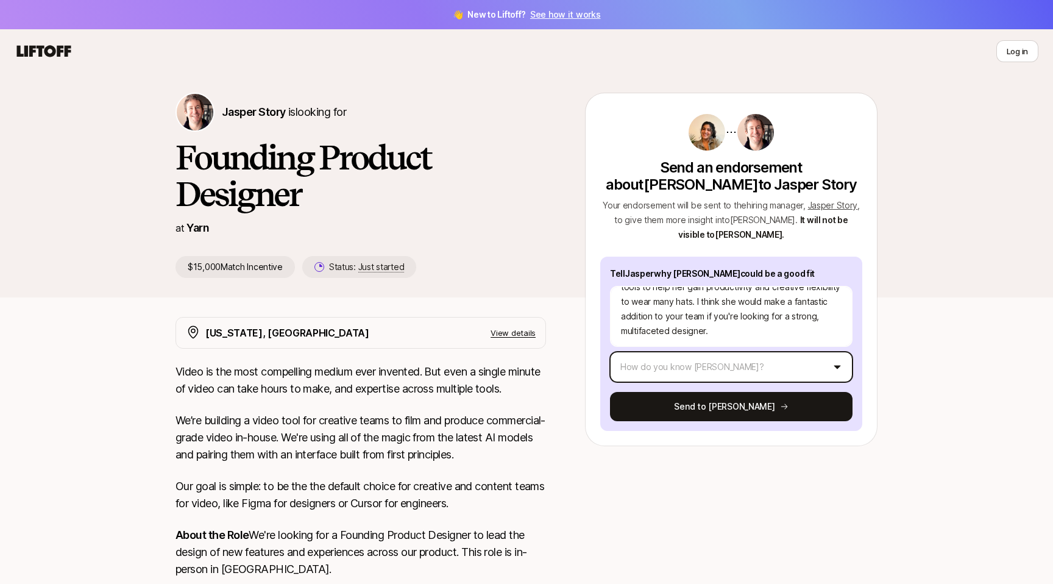
click at [735, 361] on html "👋 New to Liftoff? See how it works Log in Log in Jasper Story is looking for Fo…" at bounding box center [526, 292] width 1053 height 584
drag, startPoint x: 712, startPoint y: 409, endPoint x: 842, endPoint y: 356, distance: 140.8
click at [842, 356] on div "Tell [PERSON_NAME] why [PERSON_NAME] could be a good fit [PERSON_NAME] and I ha…" at bounding box center [731, 344] width 262 height 174
click at [842, 356] on html "👋 New to Liftoff? See how it works Log in Log in Jasper Story is looking for Fo…" at bounding box center [526, 292] width 1053 height 584
click at [830, 411] on html "👋 New to Liftoff? See how it works Log in Log in Jasper Story is looking for Fo…" at bounding box center [526, 292] width 1053 height 584
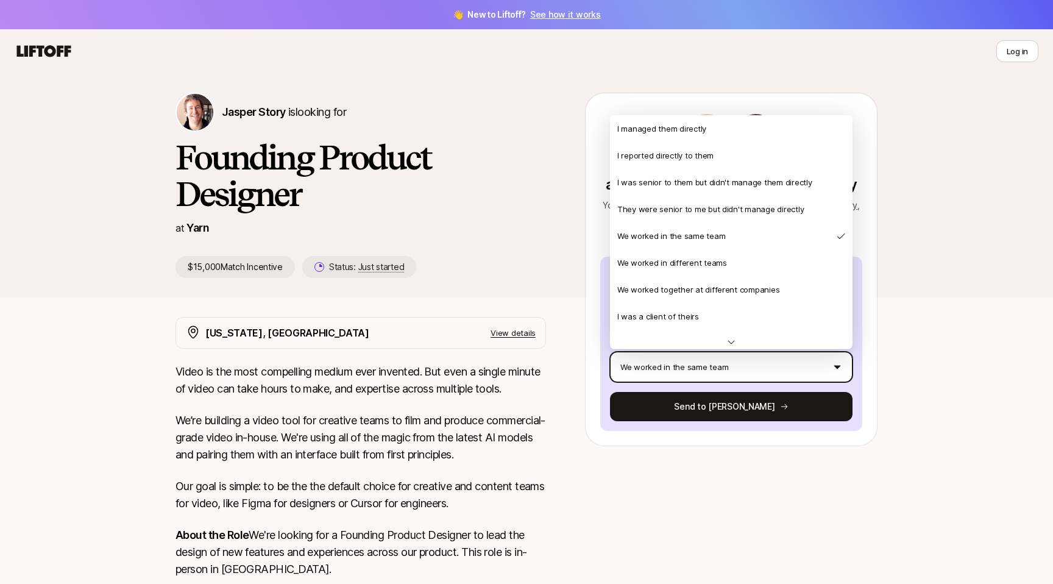
click at [809, 377] on html "👋 New to Liftoff? See how it works Log in Log in Jasper Story is looking for Fo…" at bounding box center [526, 292] width 1053 height 584
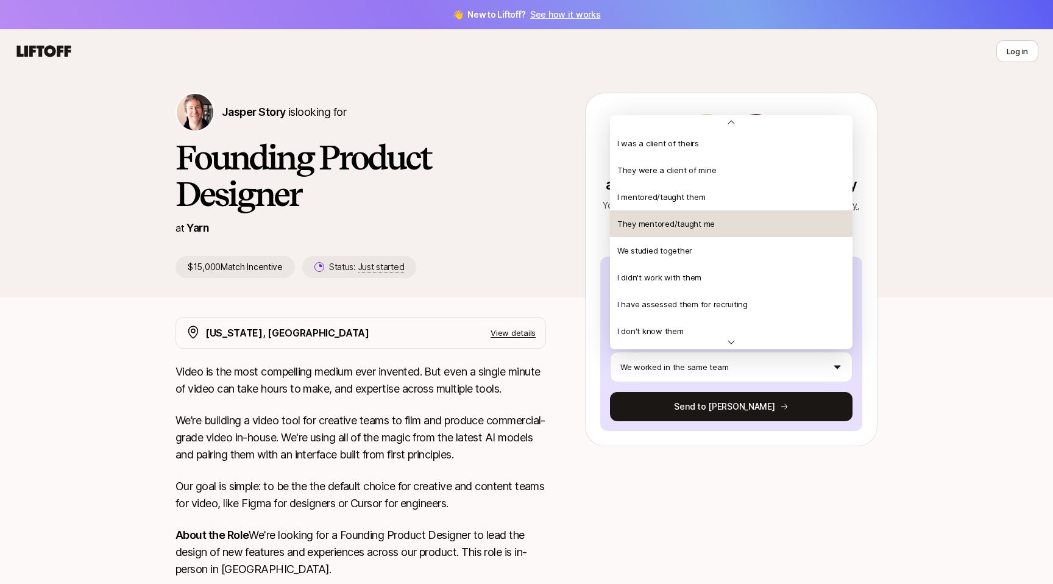
scroll to position [188, 0]
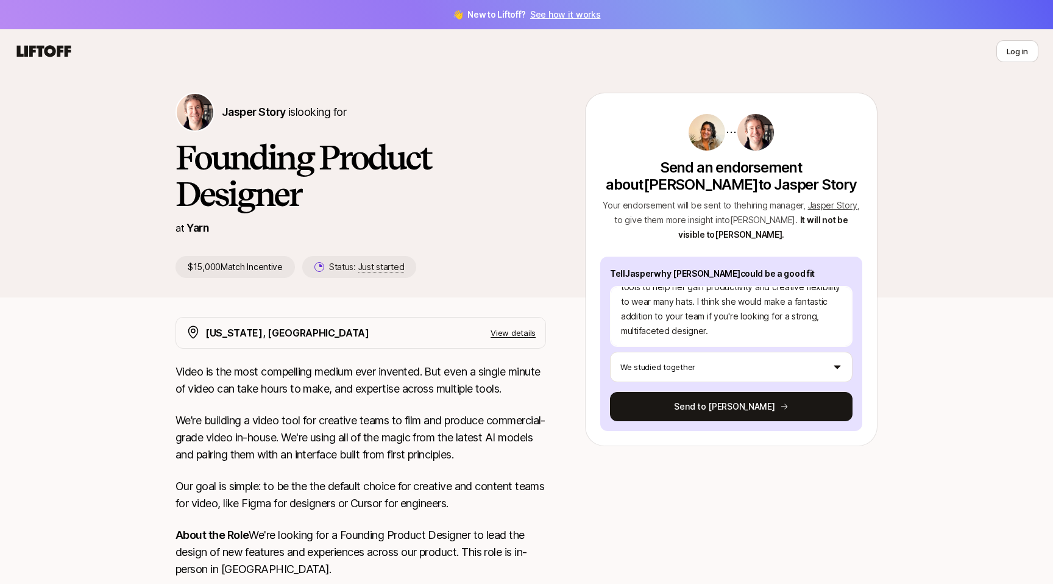
click at [733, 348] on div "Tell [PERSON_NAME] why [PERSON_NAME] could be a good fit [PERSON_NAME] and I ha…" at bounding box center [731, 344] width 262 height 174
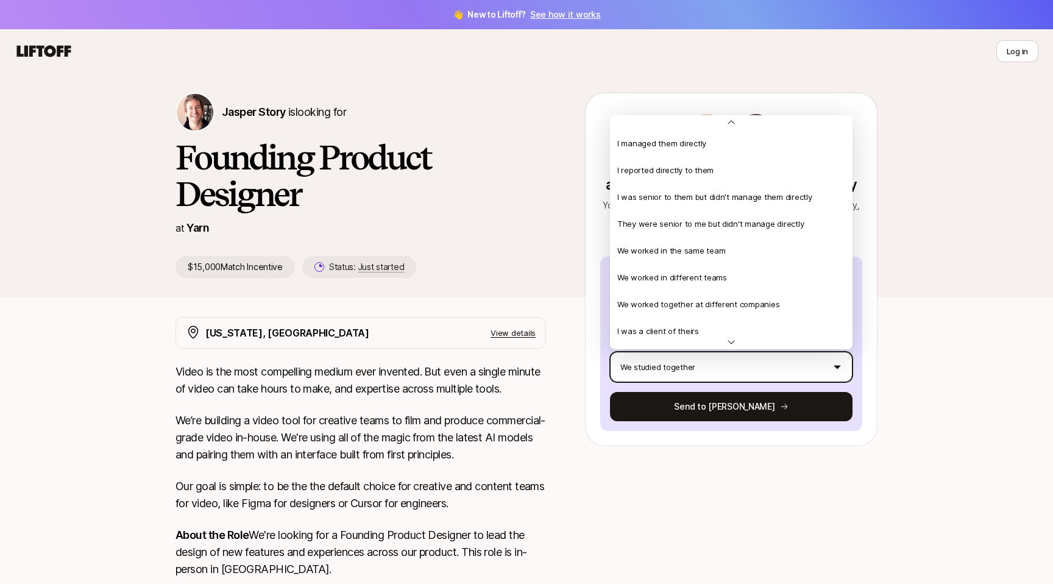
click at [740, 369] on html "👋 New to Liftoff? See how it works Log in Log in Jasper Story is looking for Fo…" at bounding box center [526, 292] width 1053 height 584
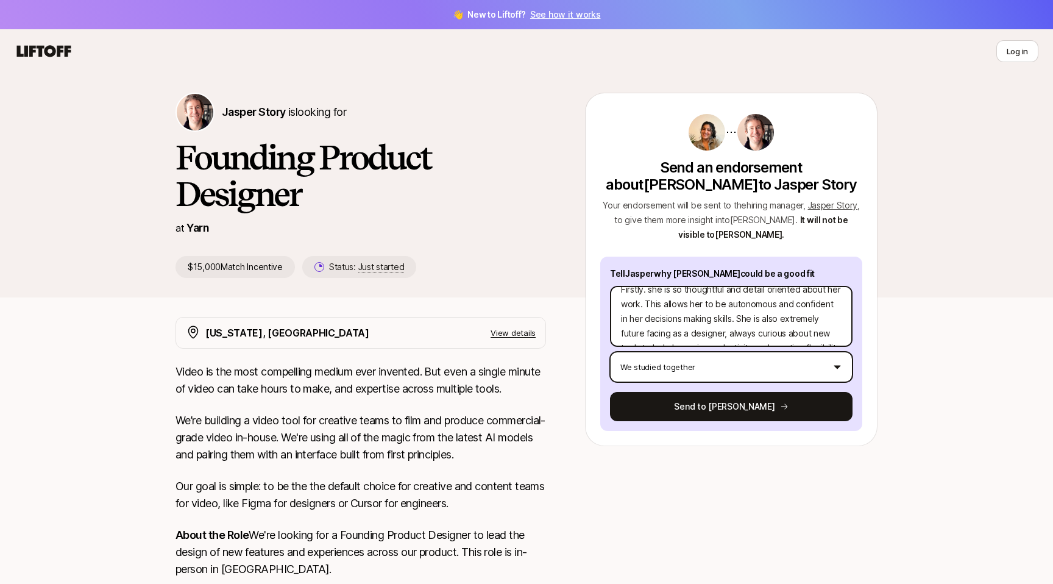
scroll to position [48, 0]
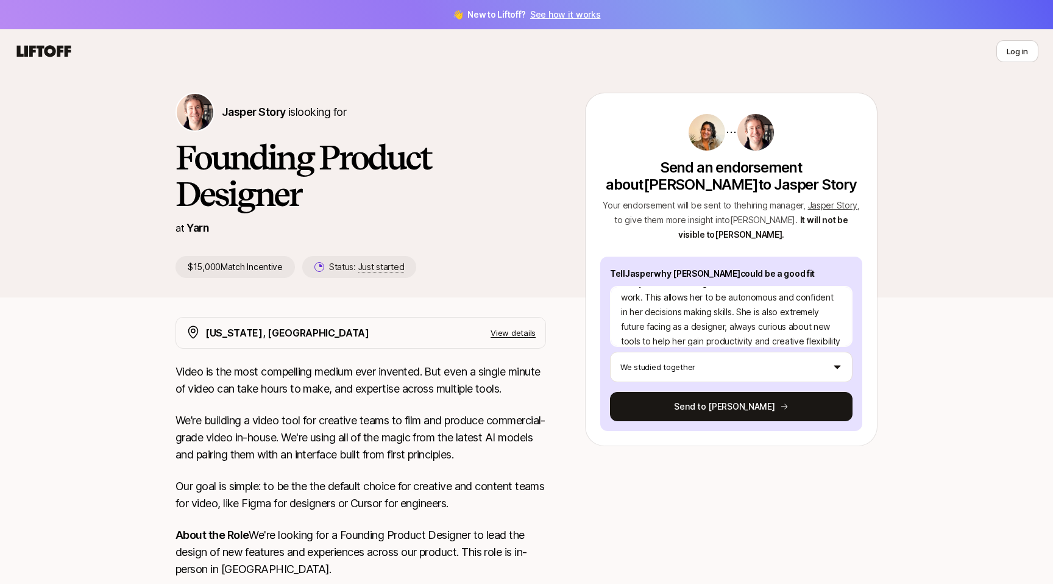
drag, startPoint x: 690, startPoint y: 413, endPoint x: 718, endPoint y: 483, distance: 75.2
click at [718, 483] on div "[PERSON_NAME] Story is looking for Founding Product Designer at Yarn $15,000 Ma…" at bounding box center [526, 522] width 1053 height 899
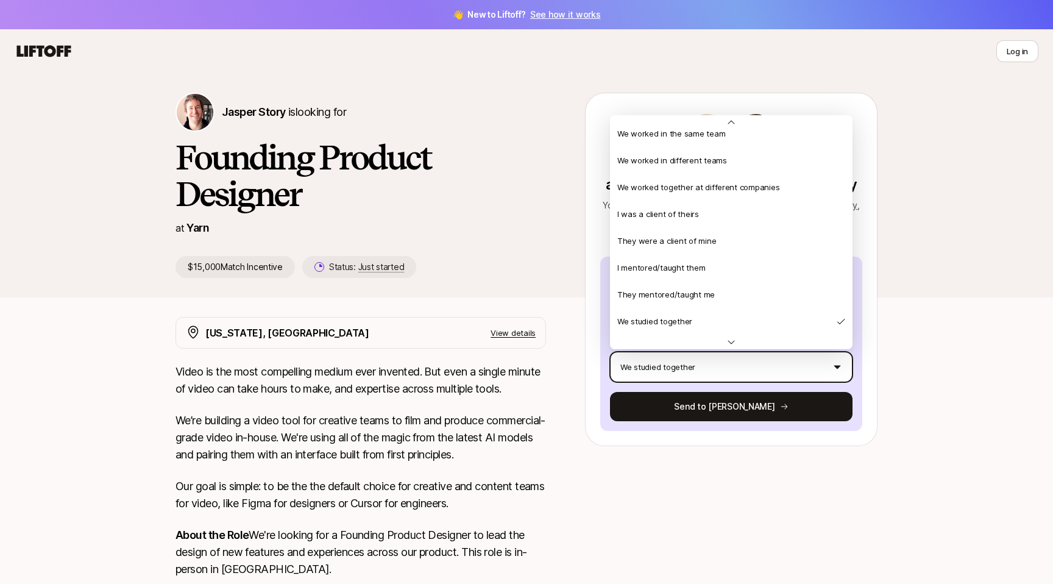
click at [725, 361] on html "👋 New to Liftoff? See how it works Log in Log in Jasper Story is looking for Fo…" at bounding box center [526, 292] width 1053 height 584
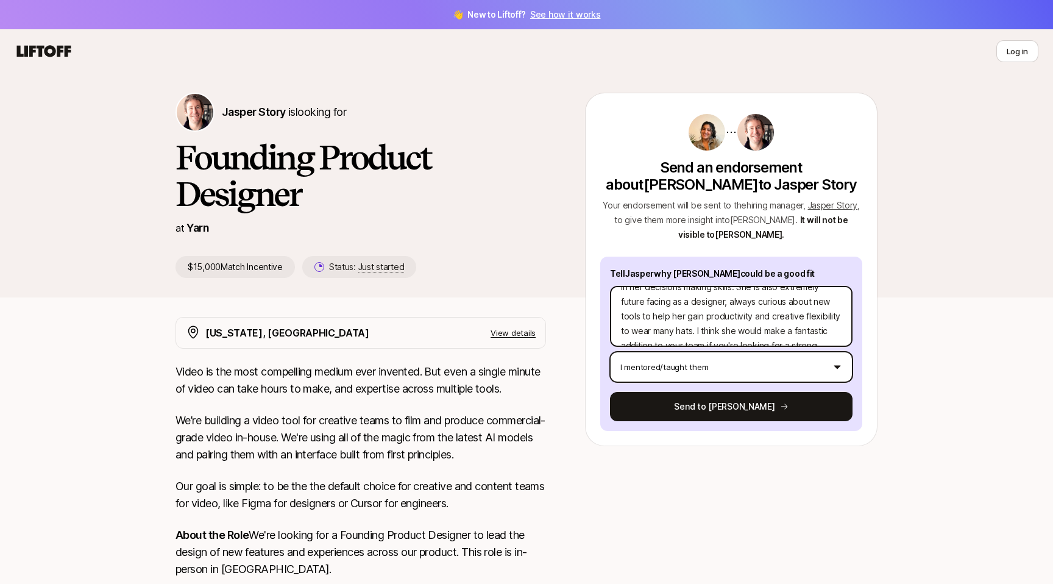
scroll to position [102, 0]
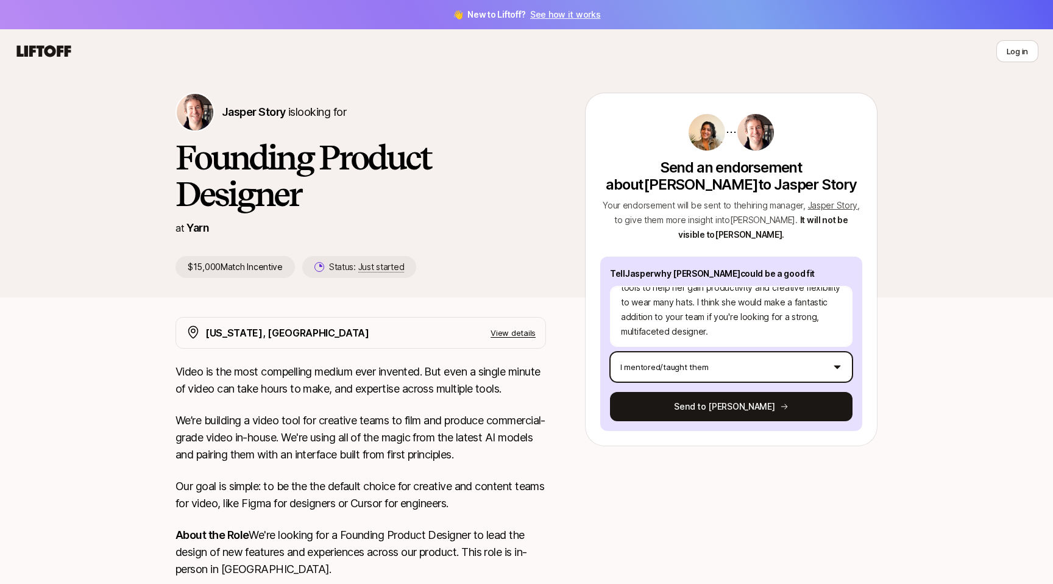
click at [707, 366] on html "👋 New to Liftoff? See how it works Log in Log in Jasper Story is looking for Fo…" at bounding box center [526, 292] width 1053 height 584
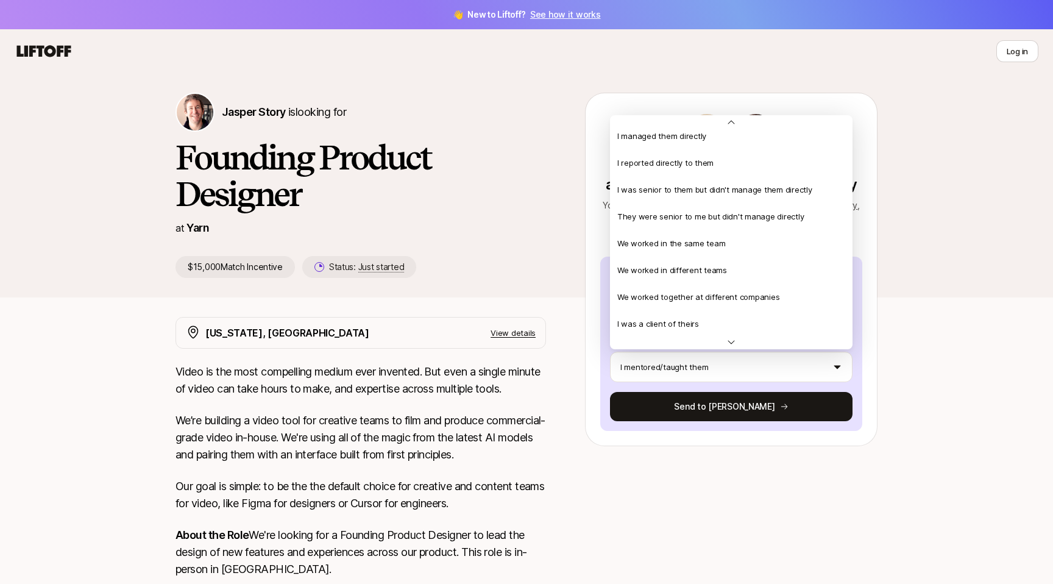
scroll to position [6, 0]
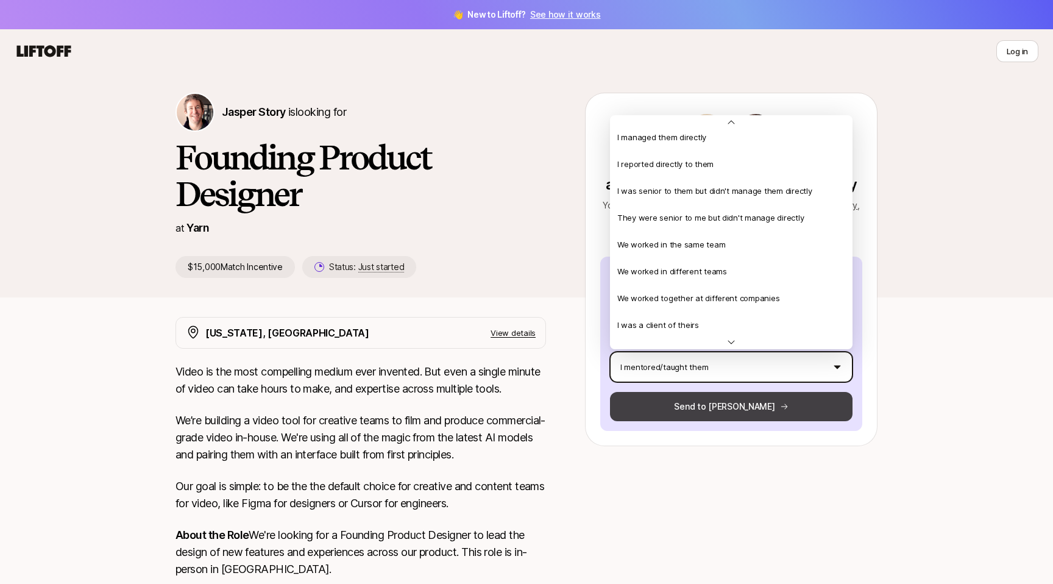
click at [747, 402] on html "👋 New to Liftoff? See how it works Log in Log in Jasper Story is looking for Fo…" at bounding box center [526, 292] width 1053 height 584
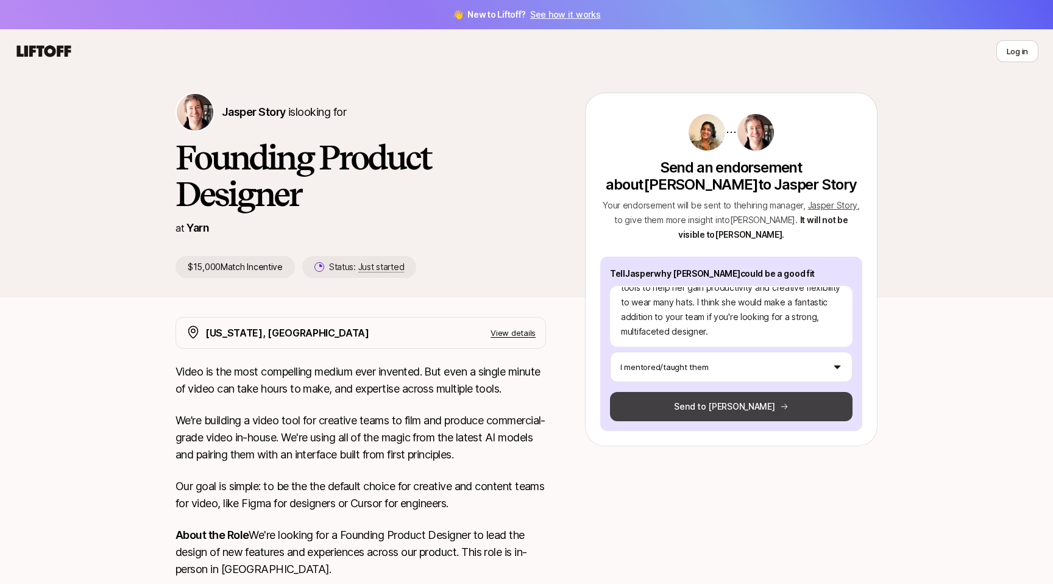
click at [746, 399] on button "Send to [PERSON_NAME]" at bounding box center [731, 406] width 243 height 29
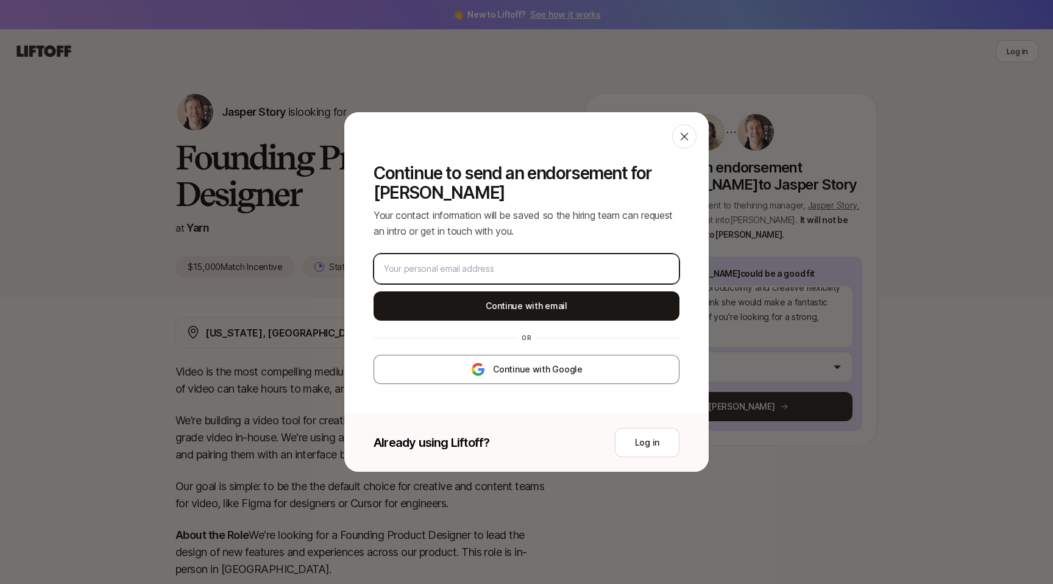
click at [559, 263] on input "email" at bounding box center [526, 268] width 285 height 15
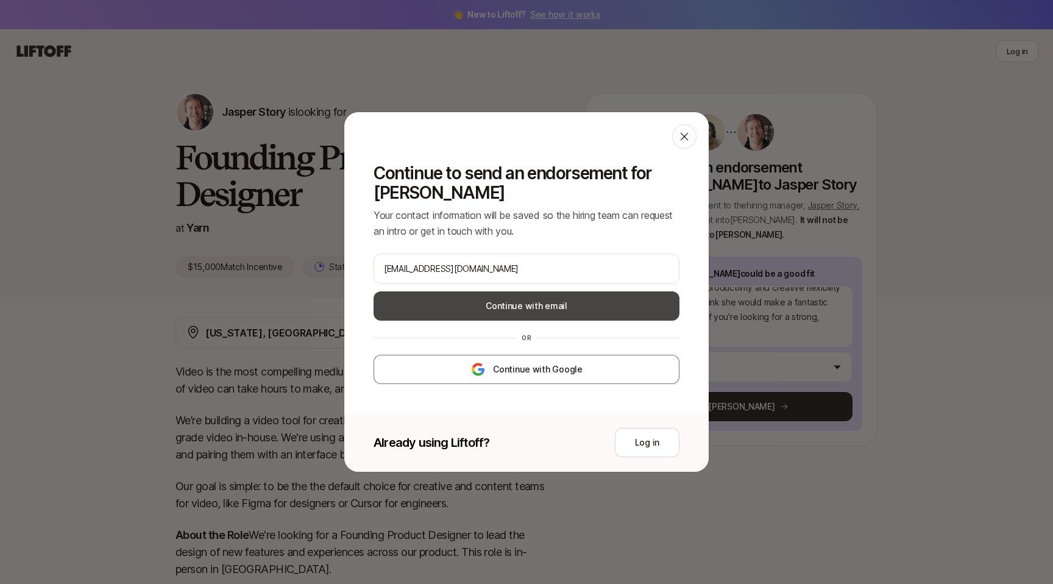
click at [572, 308] on button "Continue with email" at bounding box center [527, 305] width 306 height 29
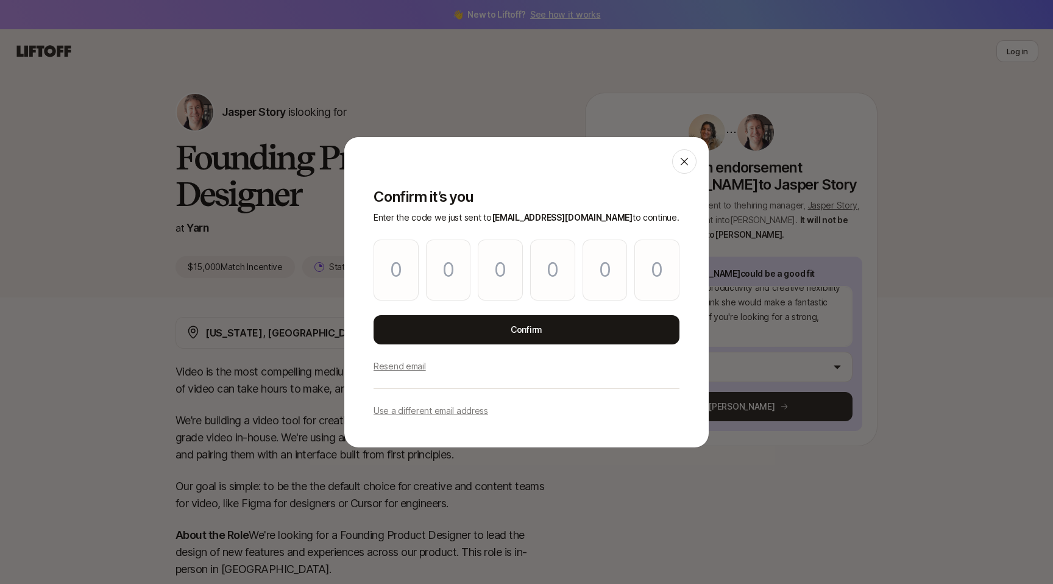
paste input "5"
click at [478, 310] on div "Confirm it’s you Enter the code we just sent to [EMAIL_ADDRESS][DOMAIN_NAME] to…" at bounding box center [526, 311] width 364 height 274
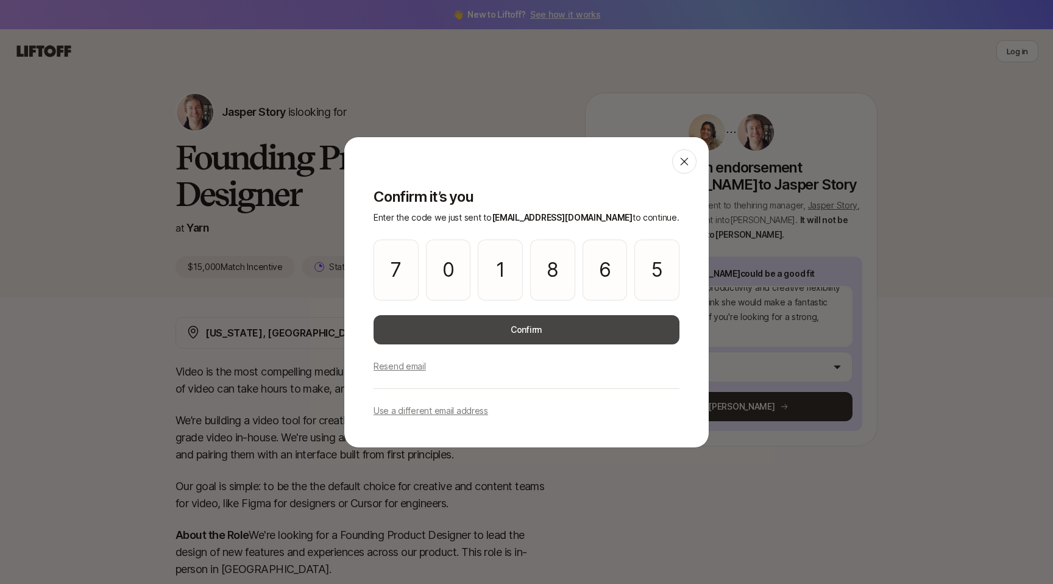
click at [479, 331] on button "Confirm" at bounding box center [527, 329] width 306 height 29
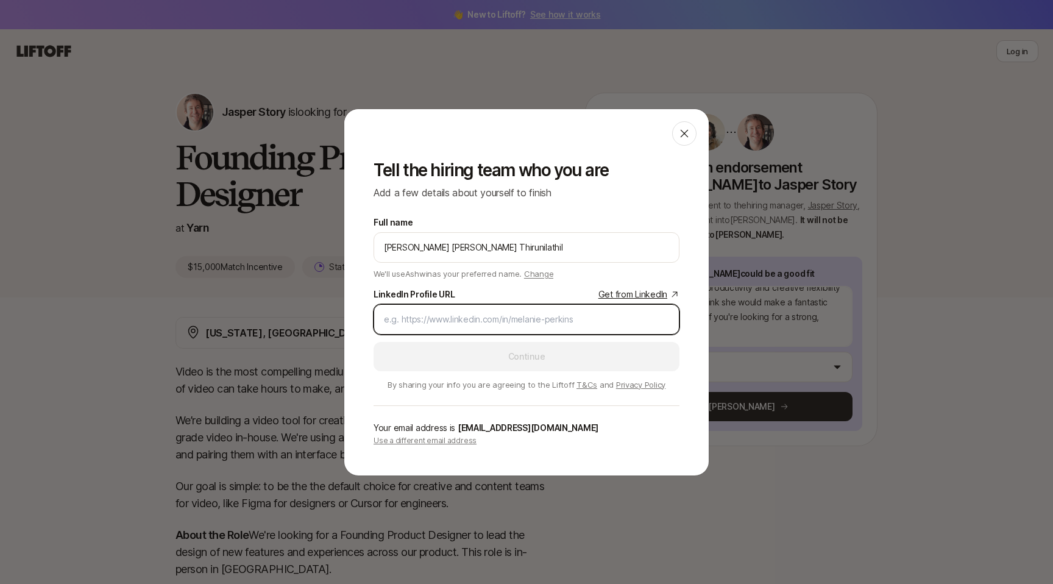
click at [475, 321] on input "LinkedIn Profile URL Get from LinkedIn" at bounding box center [526, 319] width 285 height 15
paste input "[URL][DOMAIN_NAME]"
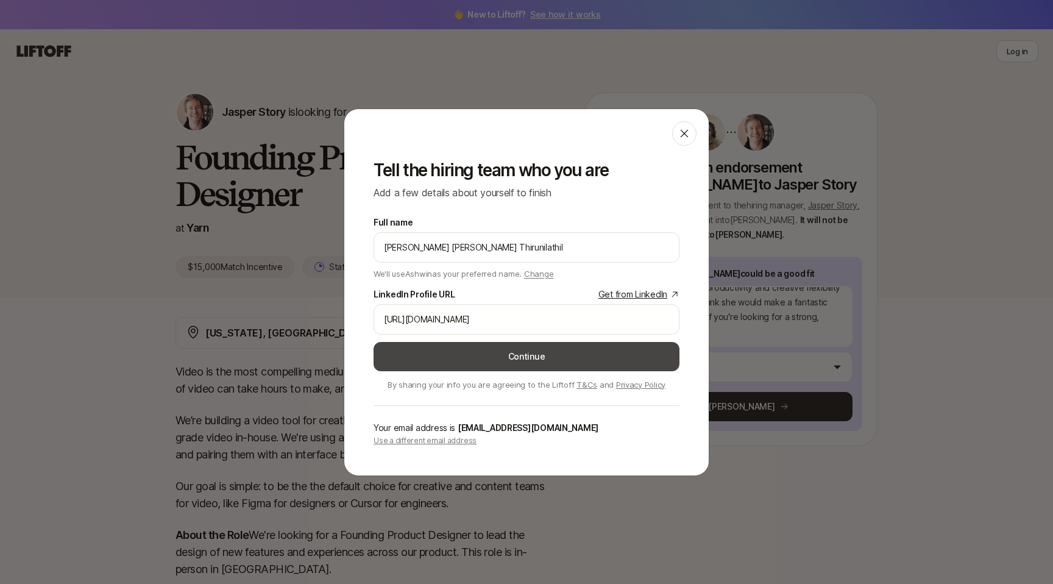
click at [400, 361] on button "Continue" at bounding box center [527, 356] width 306 height 29
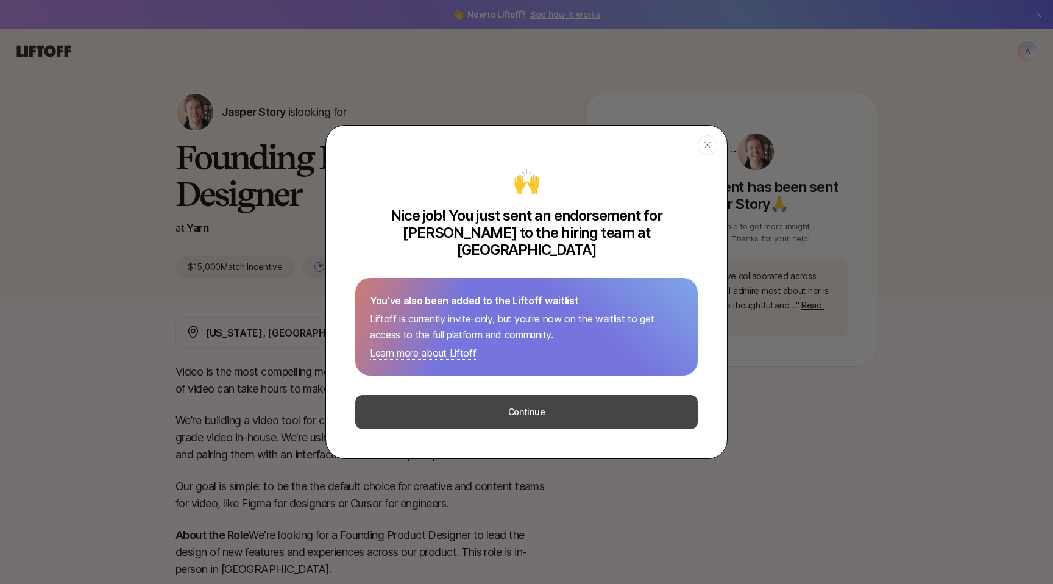
click at [449, 395] on button "Continue" at bounding box center [526, 412] width 342 height 34
